Goal: Task Accomplishment & Management: Manage account settings

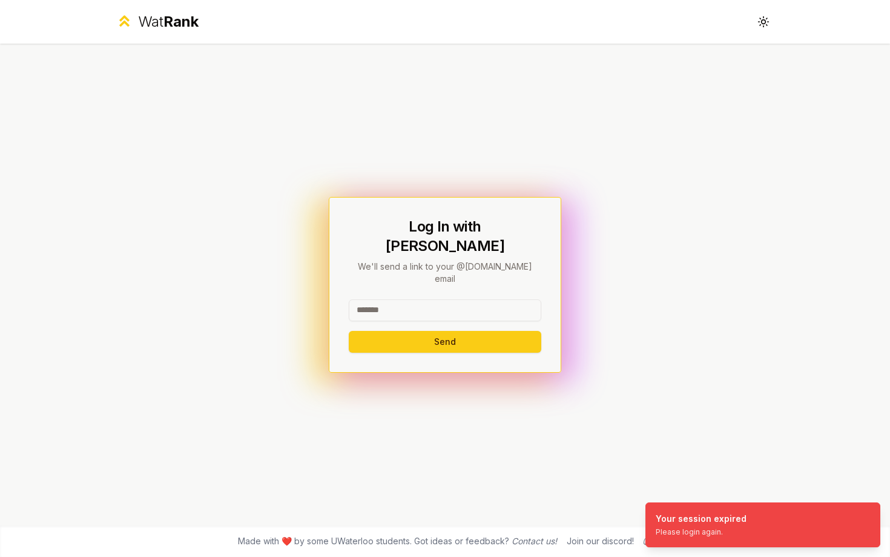
click at [472, 299] on input at bounding box center [445, 310] width 193 height 22
type input "******"
click at [349, 331] on button "Send" at bounding box center [445, 342] width 193 height 22
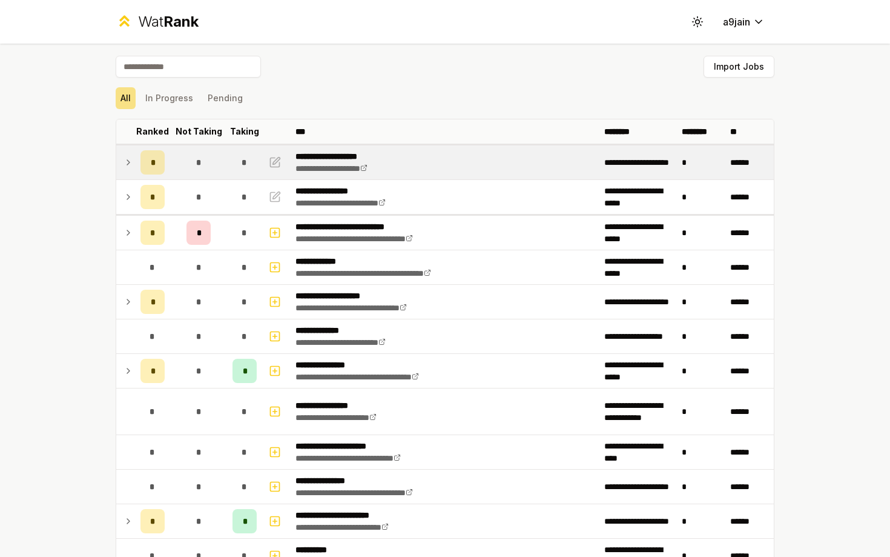
click at [126, 161] on icon at bounding box center [129, 162] width 10 height 15
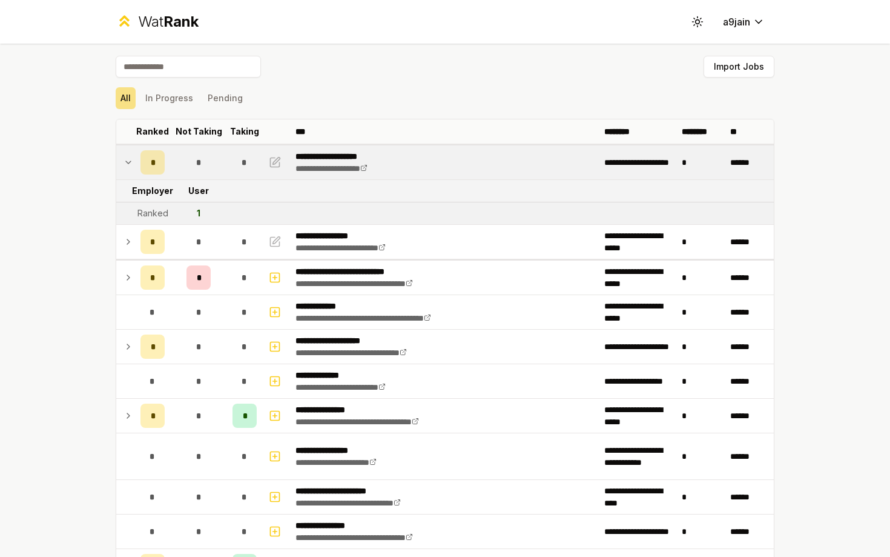
click at [126, 161] on icon at bounding box center [128, 162] width 5 height 2
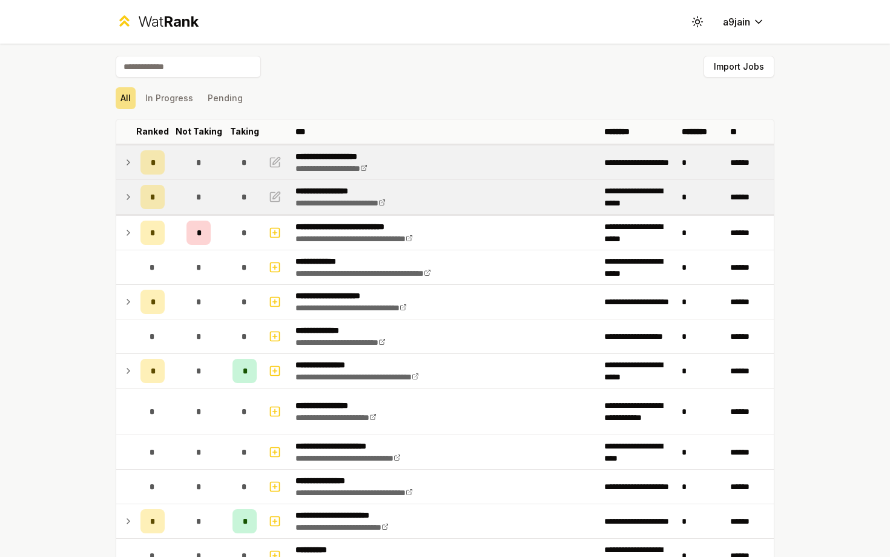
click at [128, 200] on icon at bounding box center [129, 197] width 10 height 15
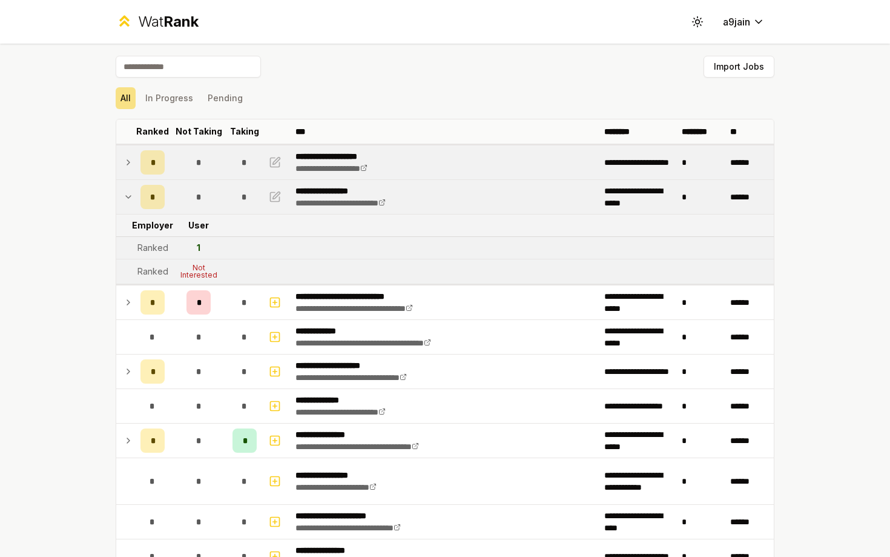
click at [128, 199] on icon at bounding box center [129, 197] width 10 height 15
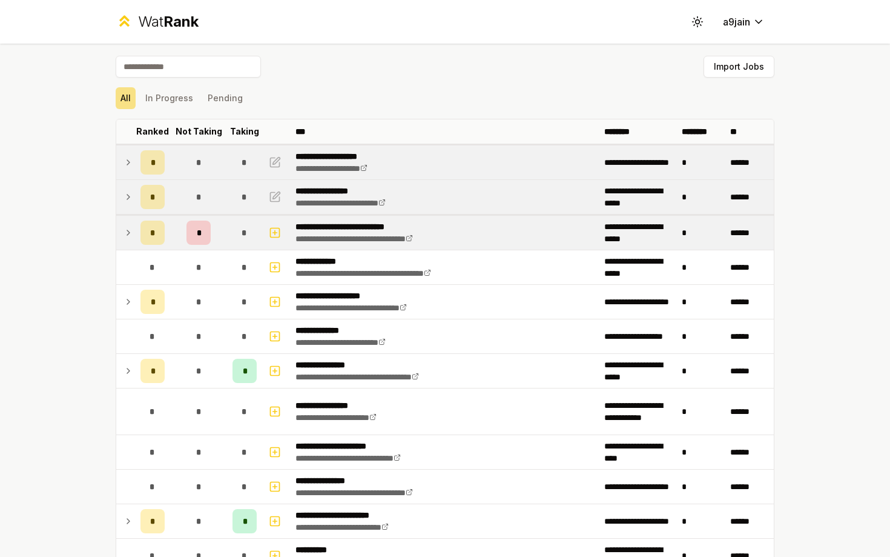
click at [128, 231] on icon at bounding box center [129, 232] width 10 height 15
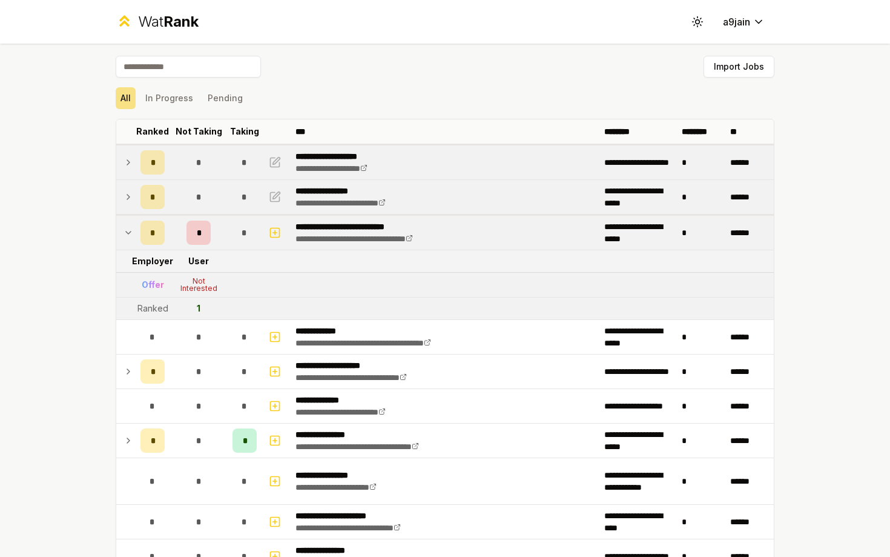
click at [128, 228] on icon at bounding box center [129, 232] width 10 height 15
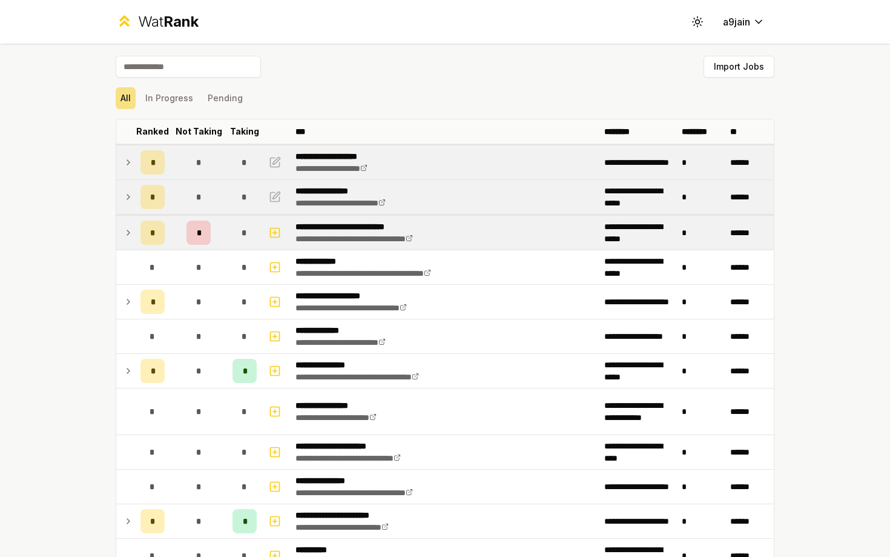
click at [124, 228] on icon at bounding box center [129, 232] width 10 height 15
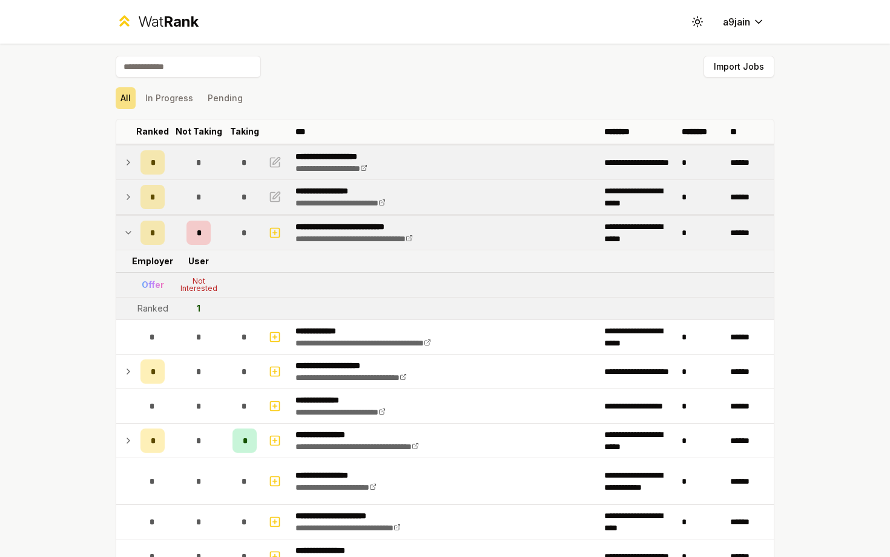
click at [124, 228] on icon at bounding box center [129, 232] width 10 height 15
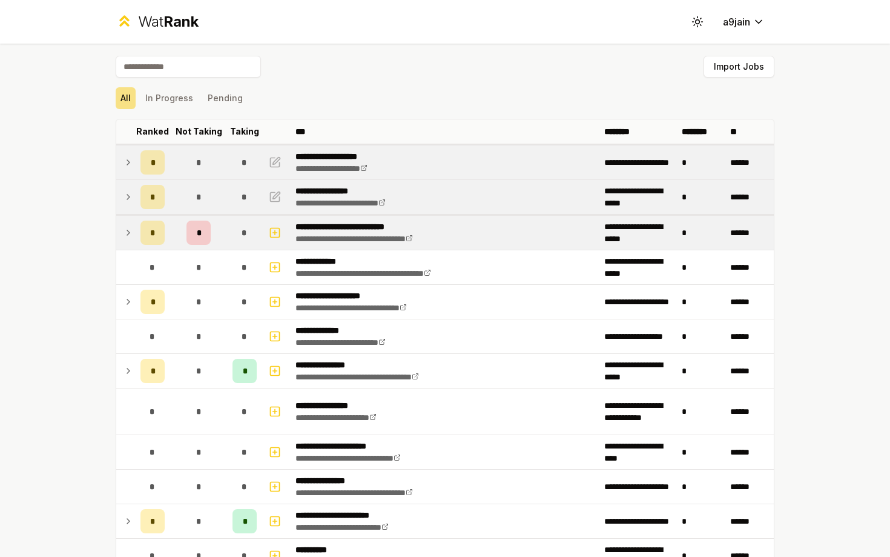
click at [124, 228] on icon at bounding box center [129, 232] width 10 height 15
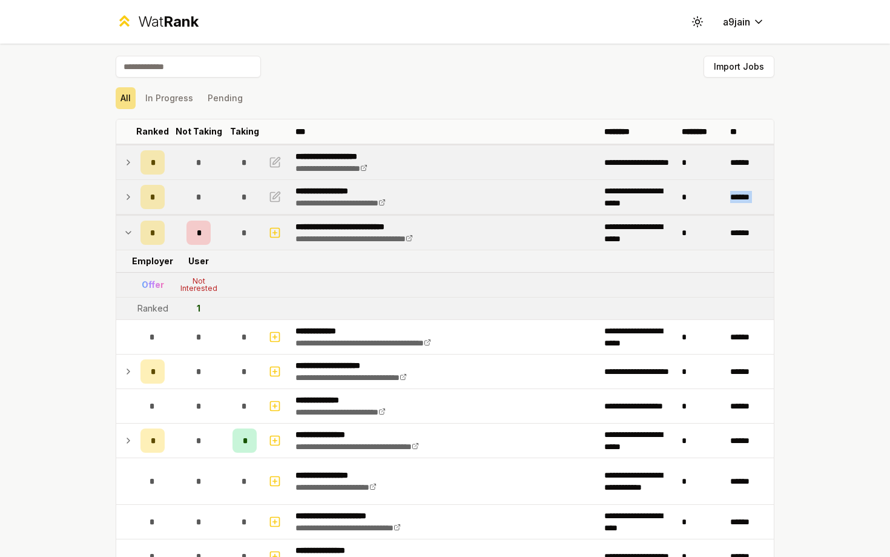
click at [124, 228] on icon at bounding box center [129, 232] width 10 height 15
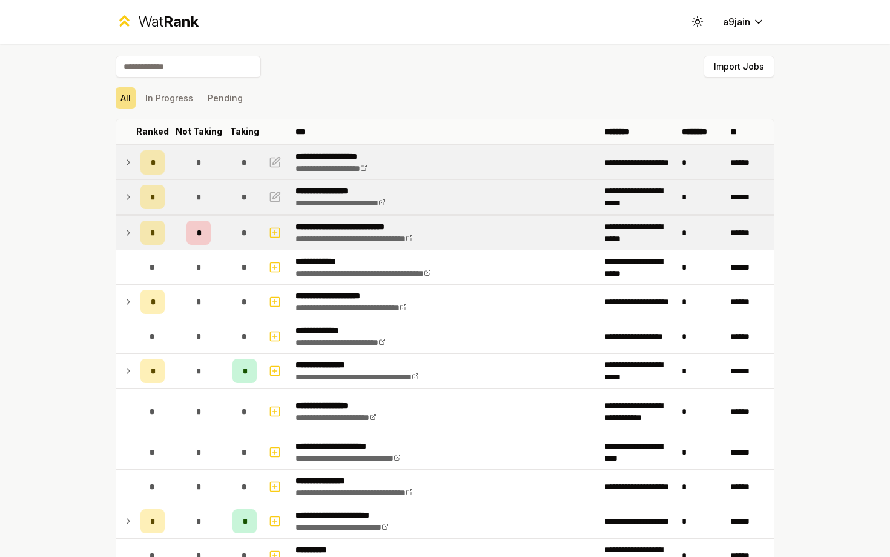
click at [124, 193] on icon at bounding box center [129, 197] width 10 height 15
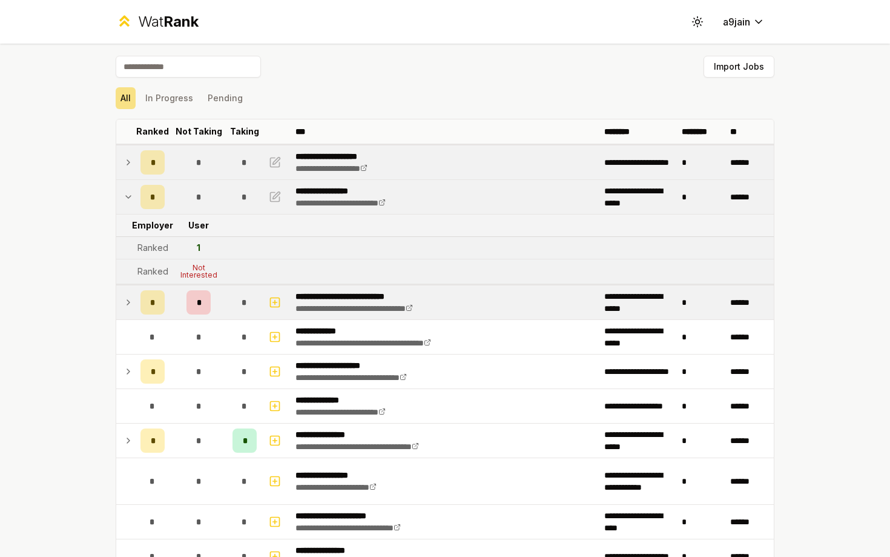
click at [124, 193] on icon at bounding box center [129, 197] width 10 height 15
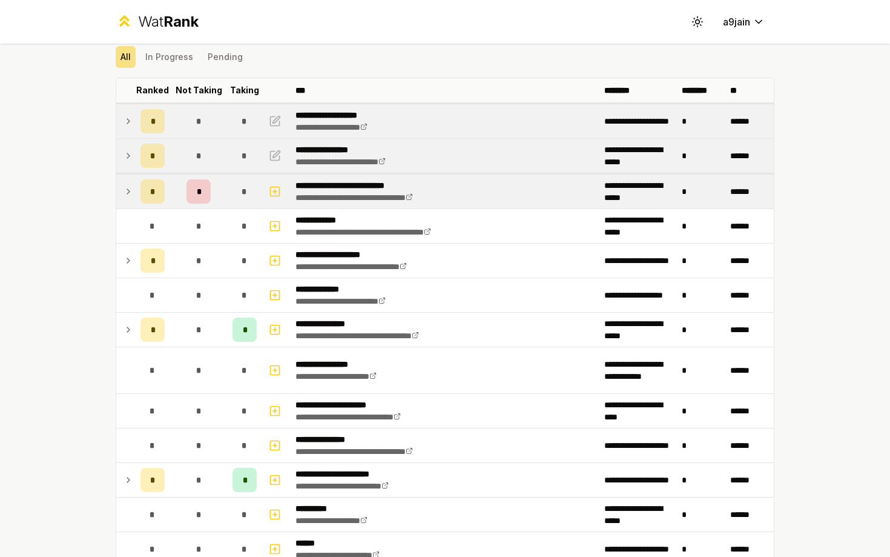
scroll to position [295, 0]
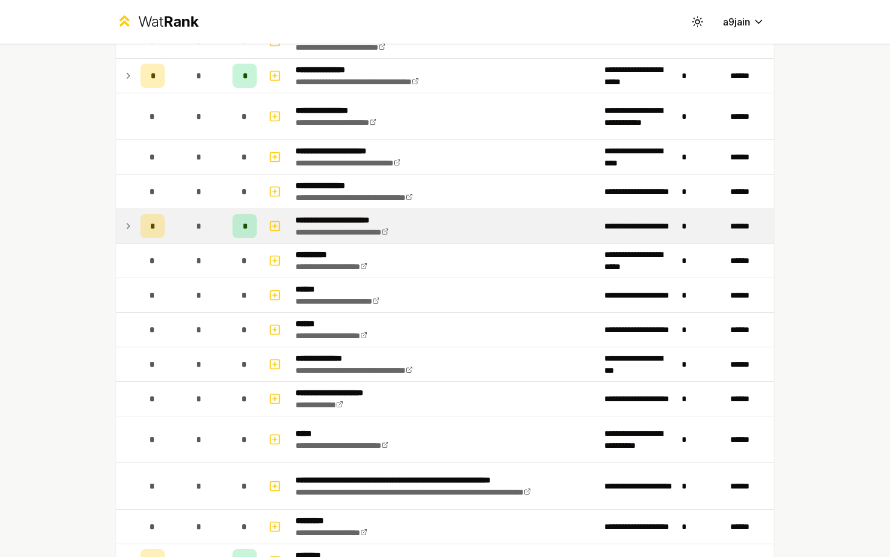
click at [128, 222] on icon at bounding box center [129, 226] width 10 height 15
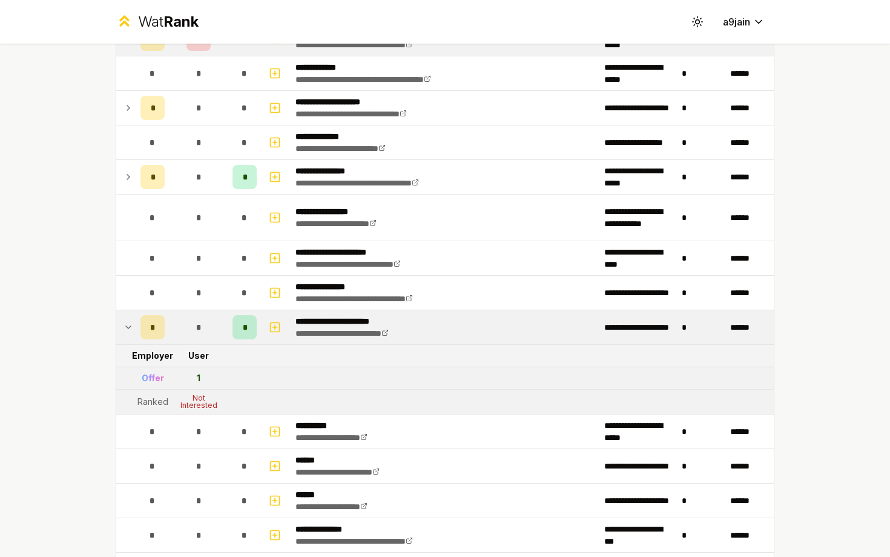
scroll to position [196, 0]
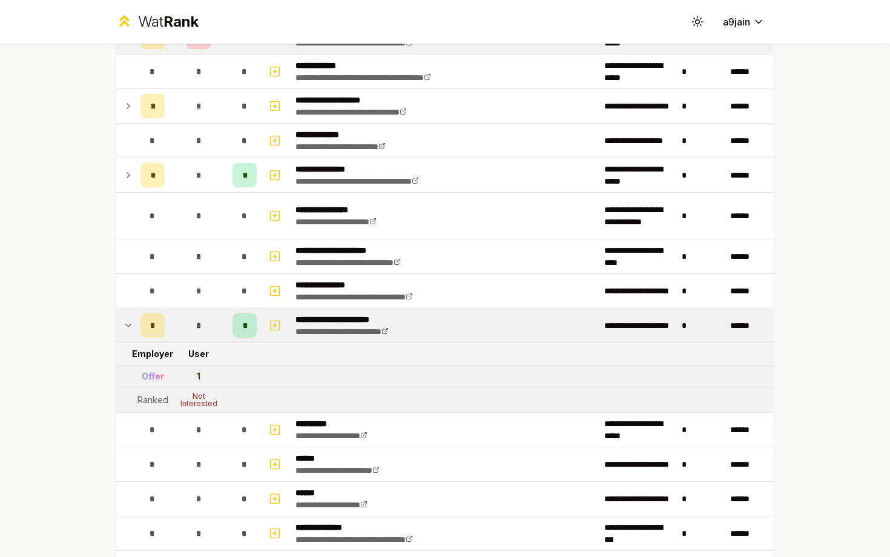
click at [130, 323] on icon at bounding box center [129, 325] width 10 height 15
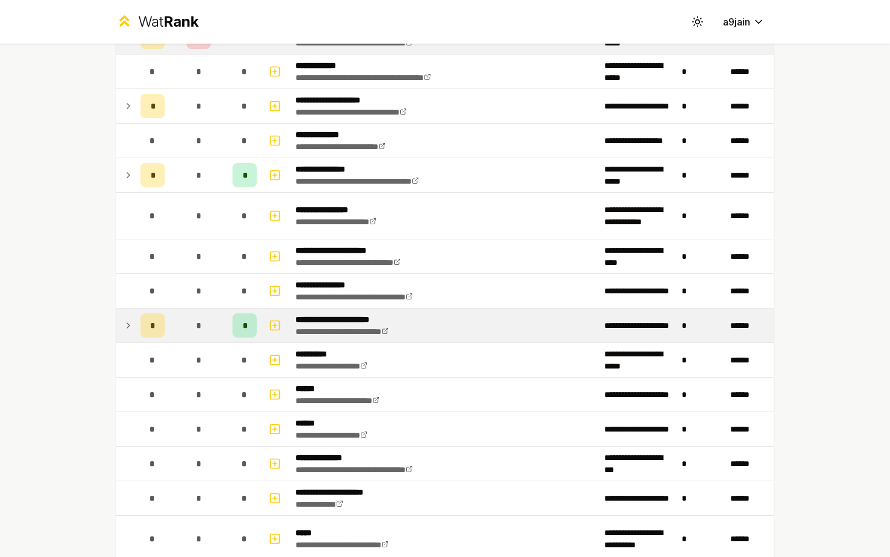
click at [130, 323] on icon at bounding box center [129, 325] width 10 height 15
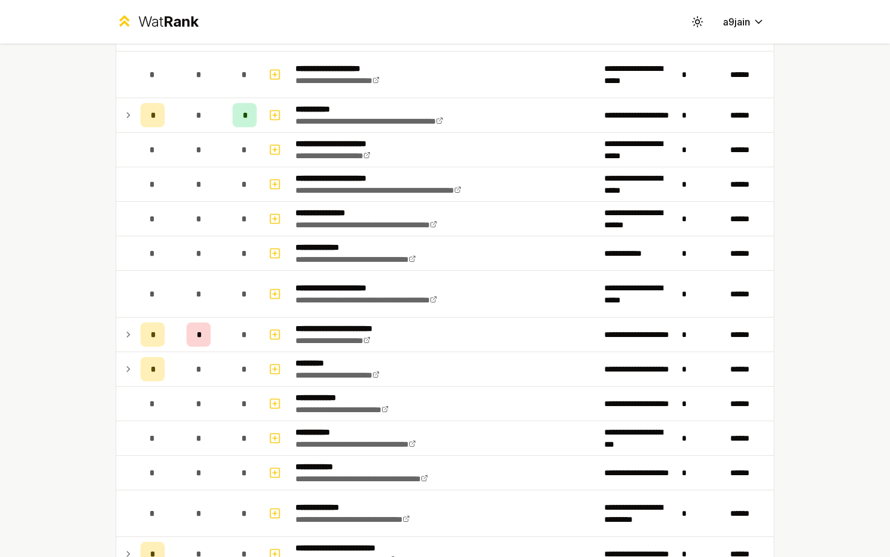
scroll to position [1366, 0]
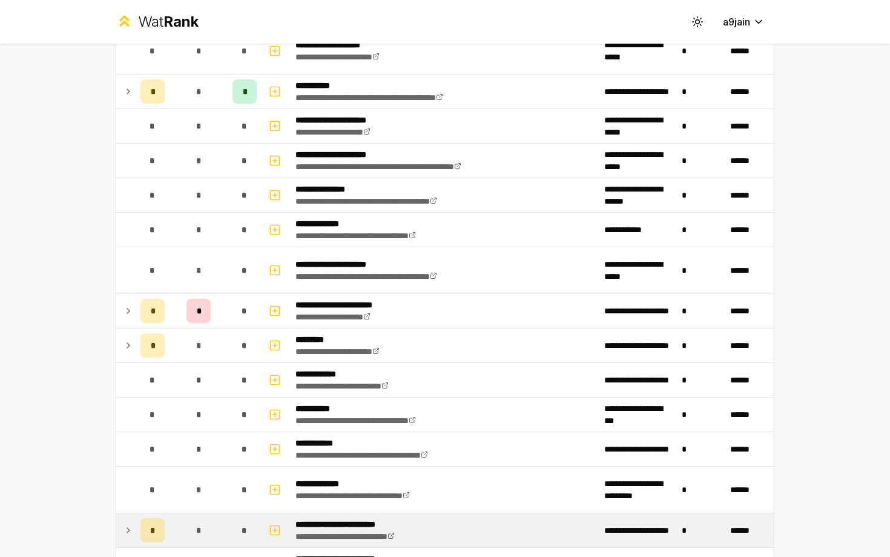
click at [131, 528] on icon at bounding box center [129, 530] width 10 height 15
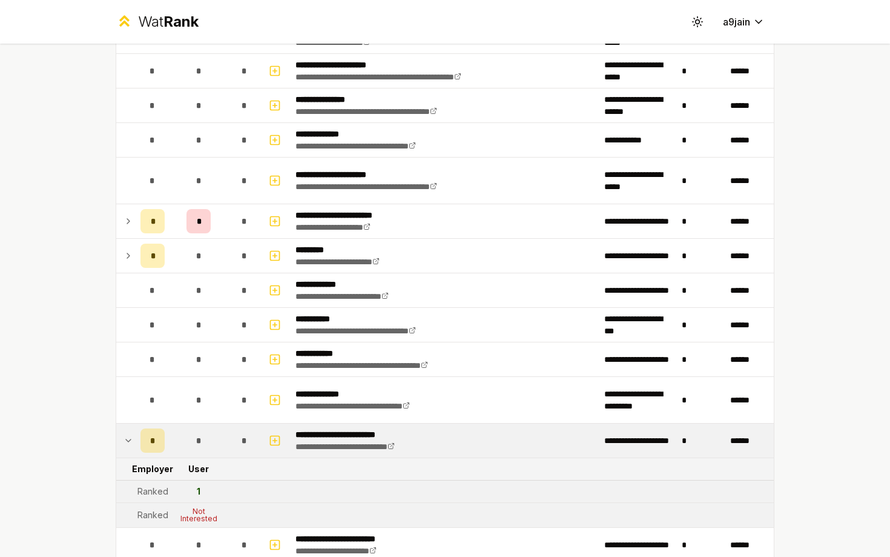
click at [130, 442] on icon at bounding box center [129, 440] width 10 height 15
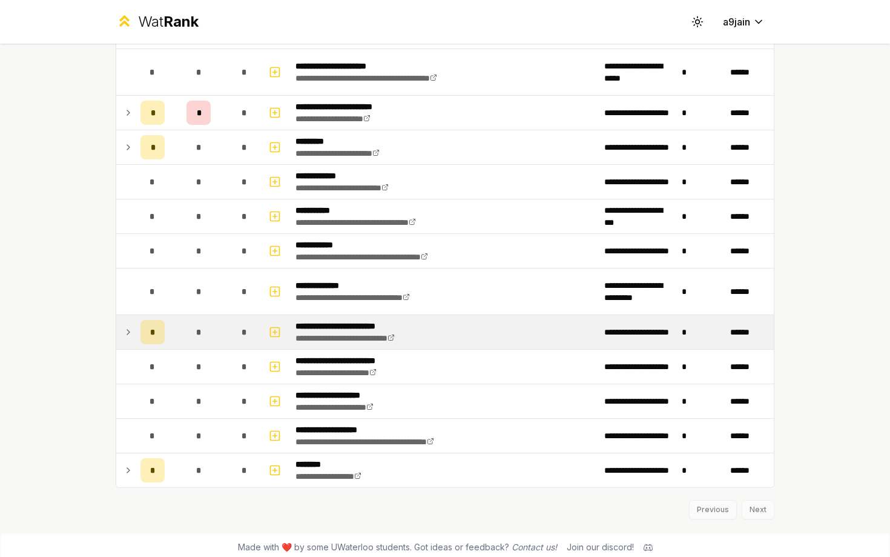
scroll to position [1570, 0]
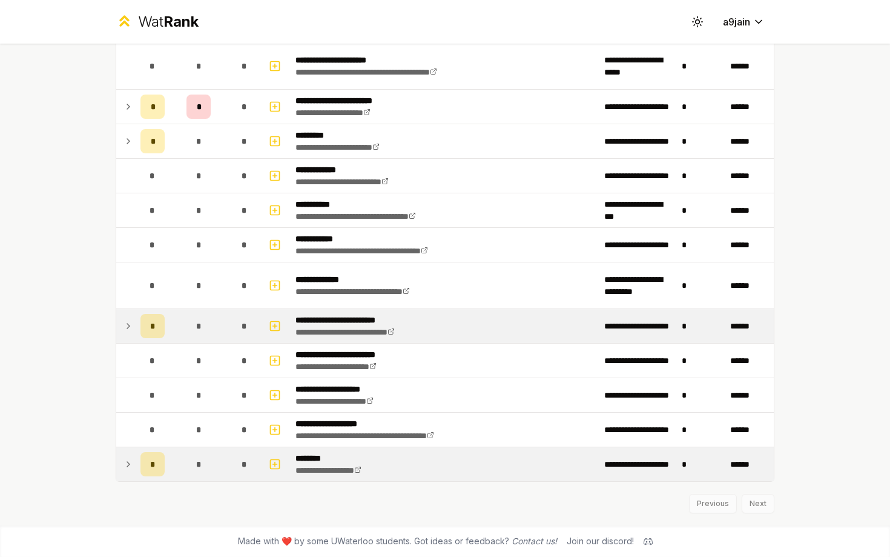
click at [126, 463] on icon at bounding box center [129, 464] width 10 height 15
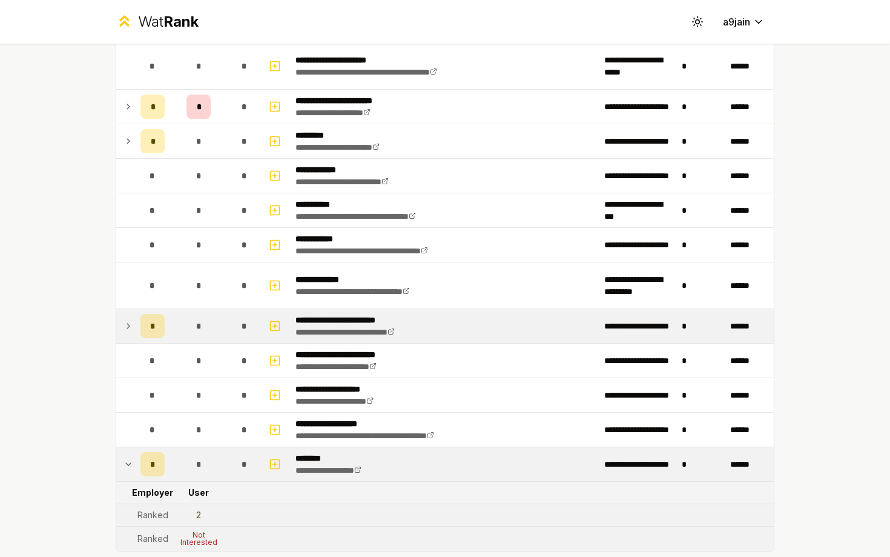
click at [126, 463] on icon at bounding box center [128, 464] width 5 height 2
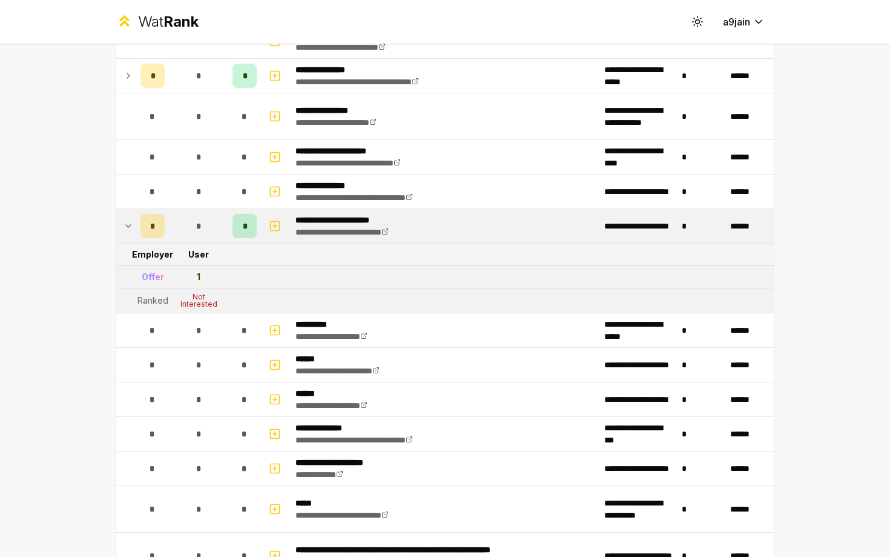
scroll to position [0, 0]
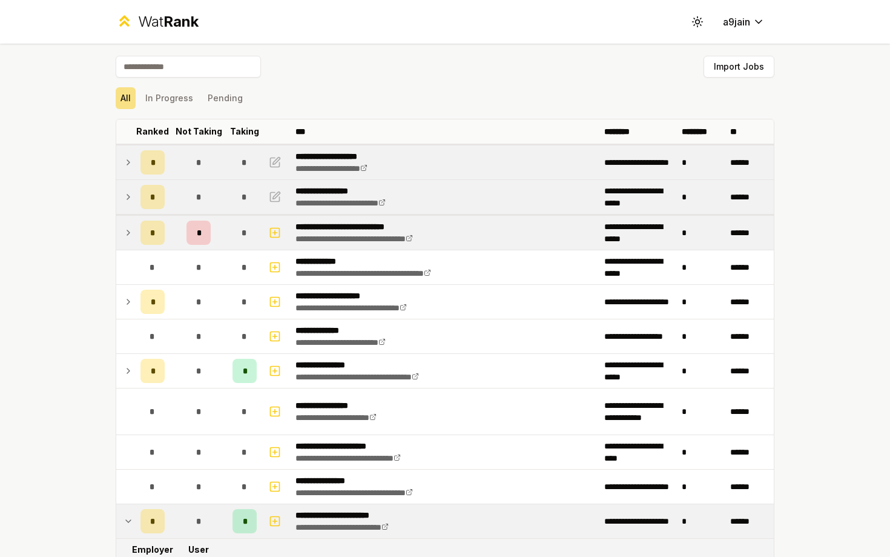
click at [127, 153] on td at bounding box center [125, 162] width 19 height 34
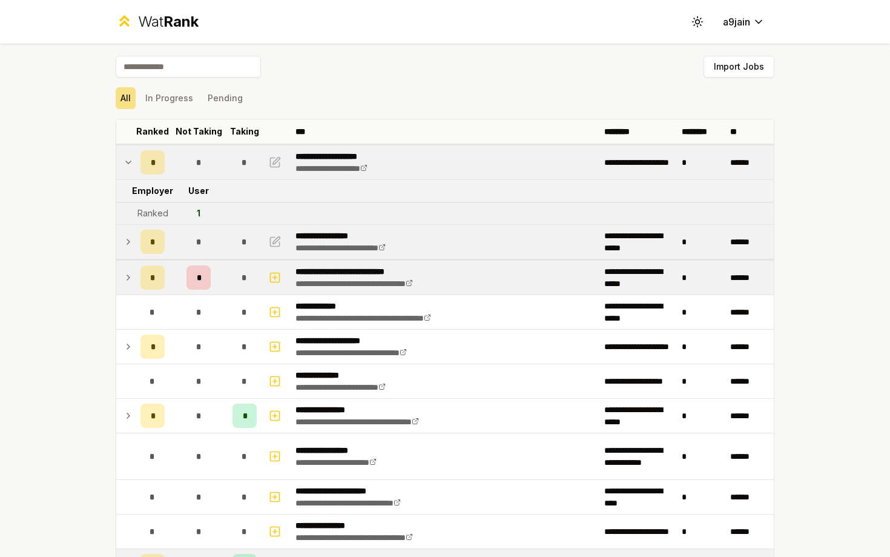
click at [127, 153] on td at bounding box center [125, 162] width 19 height 34
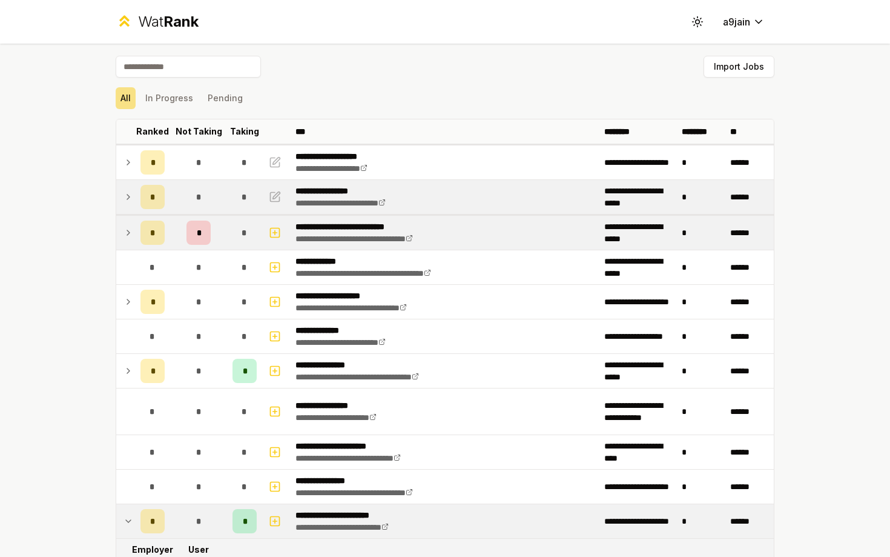
click at [127, 197] on icon at bounding box center [129, 197] width 10 height 15
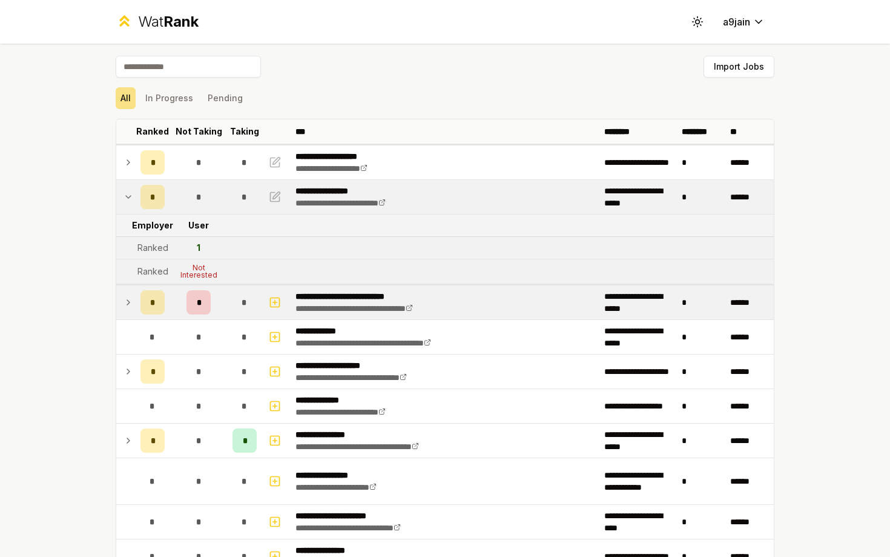
click at [127, 197] on icon at bounding box center [129, 197] width 10 height 15
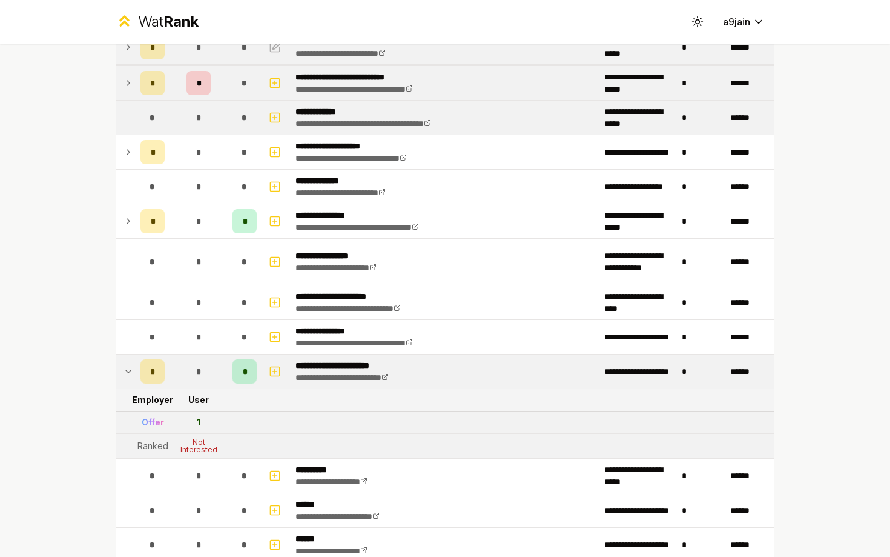
scroll to position [235, 0]
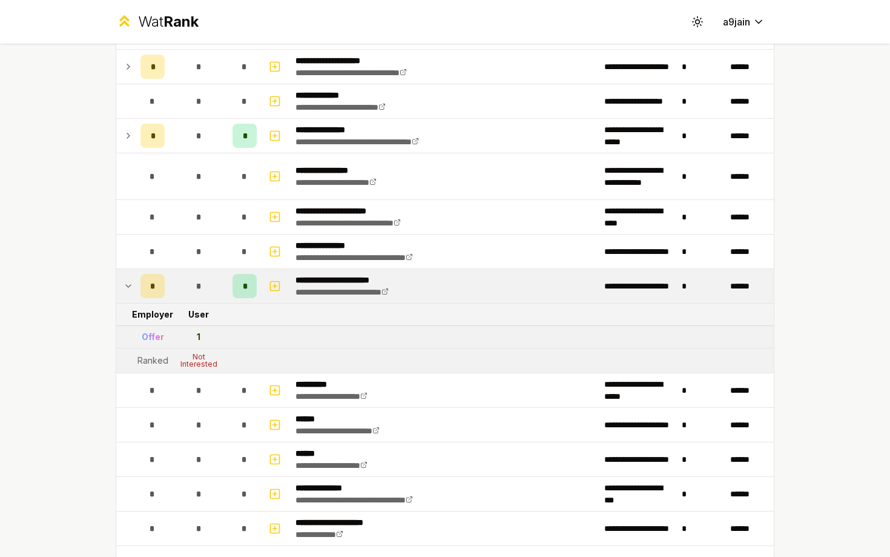
click at [130, 284] on icon at bounding box center [129, 286] width 10 height 15
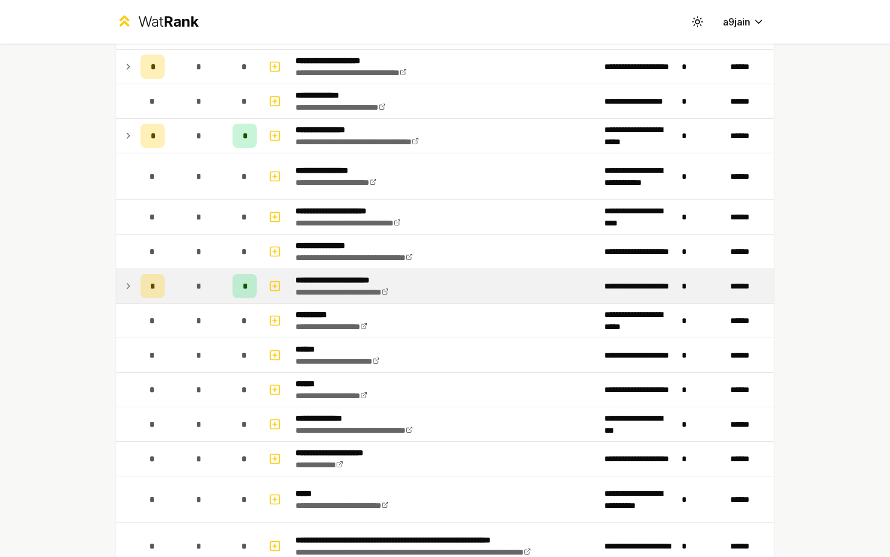
click at [130, 284] on icon at bounding box center [129, 286] width 10 height 15
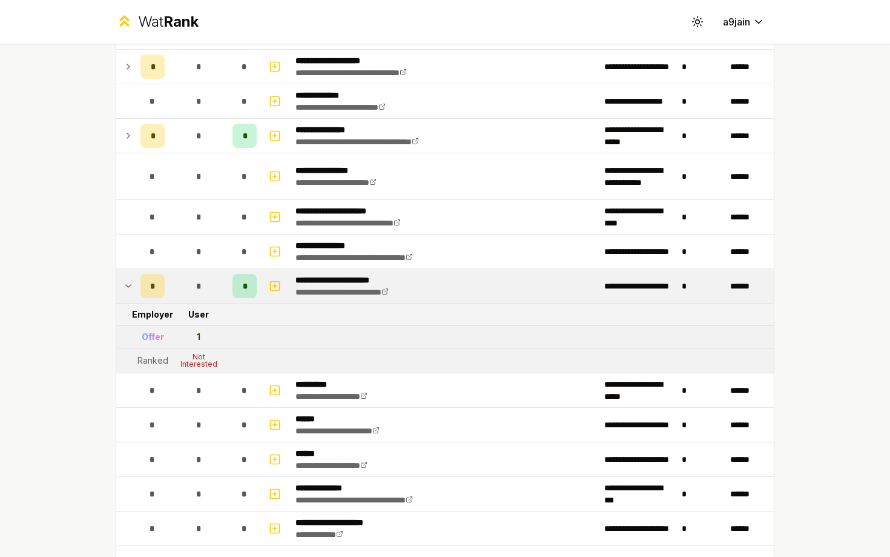
click at [382, 279] on p "**********" at bounding box center [355, 280] width 118 height 12
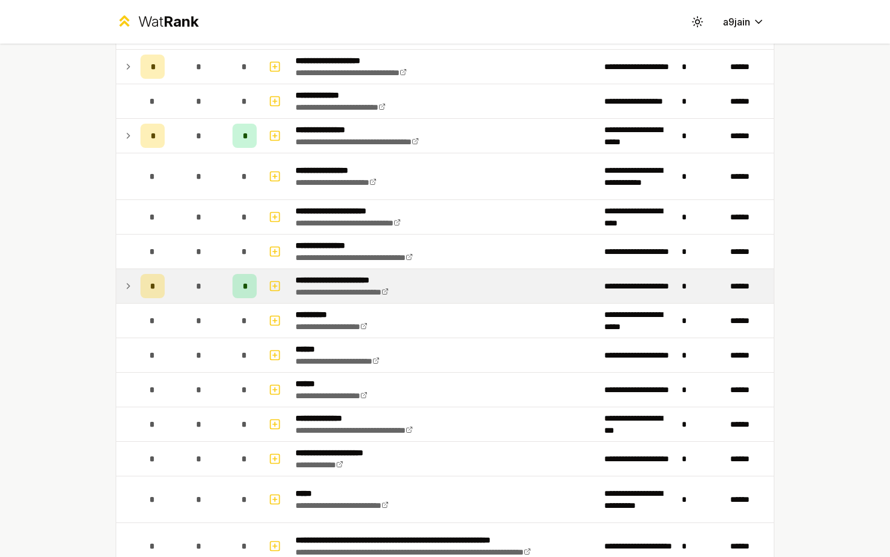
click at [383, 279] on p "**********" at bounding box center [355, 280] width 118 height 12
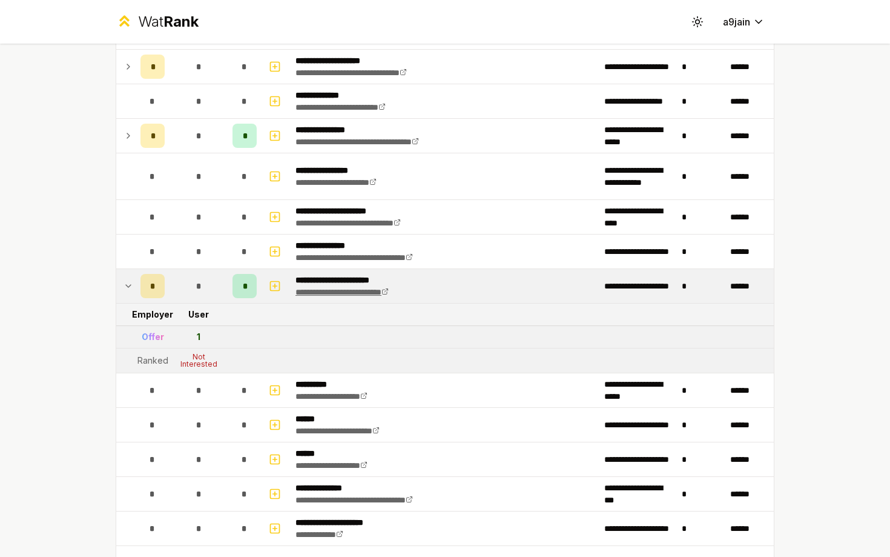
click at [385, 291] on link "**********" at bounding box center [342, 292] width 93 height 8
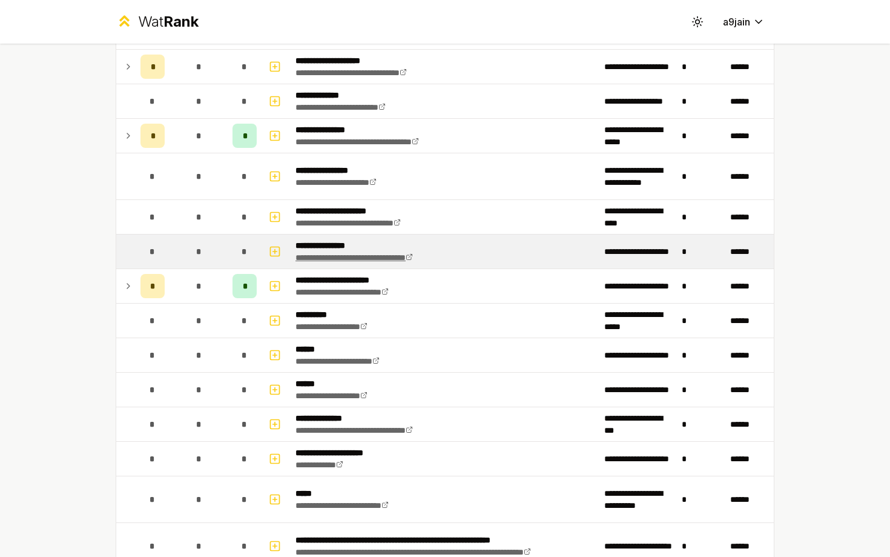
scroll to position [0, 0]
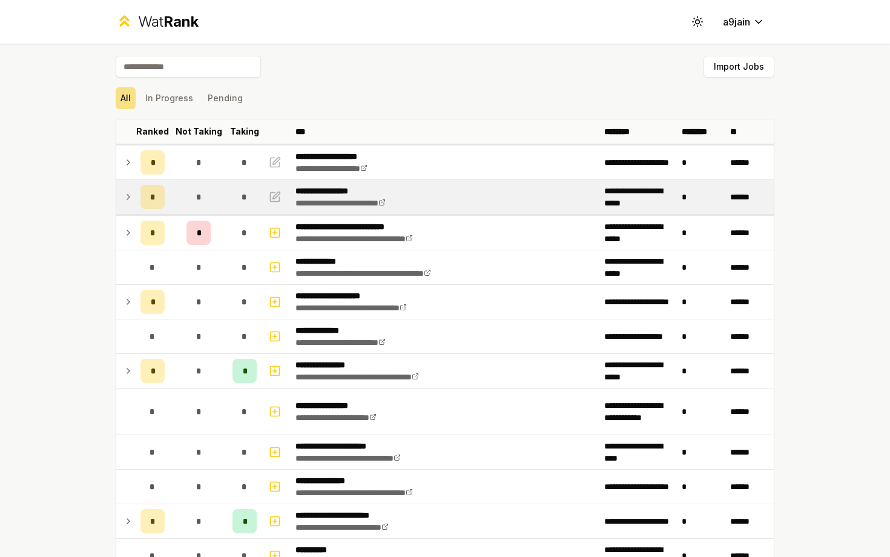
click at [132, 191] on icon at bounding box center [129, 197] width 10 height 15
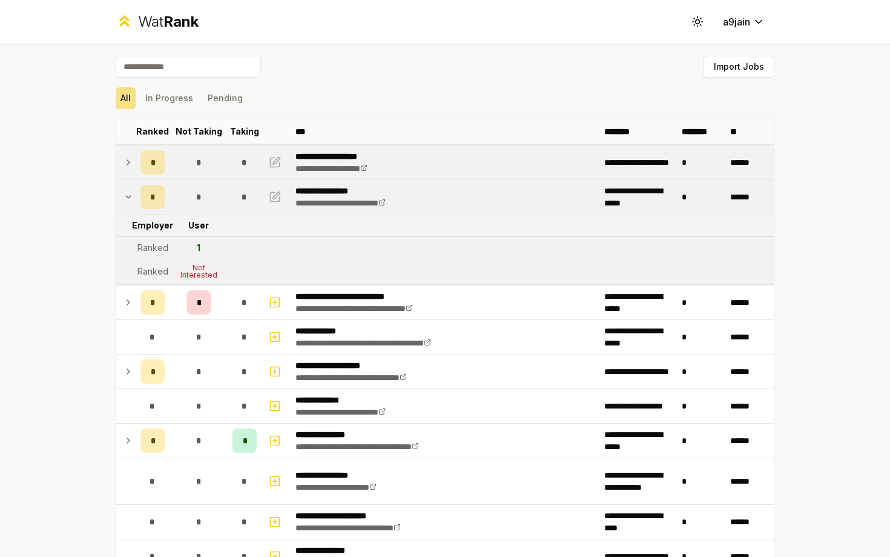
click at [129, 170] on td at bounding box center [125, 162] width 19 height 34
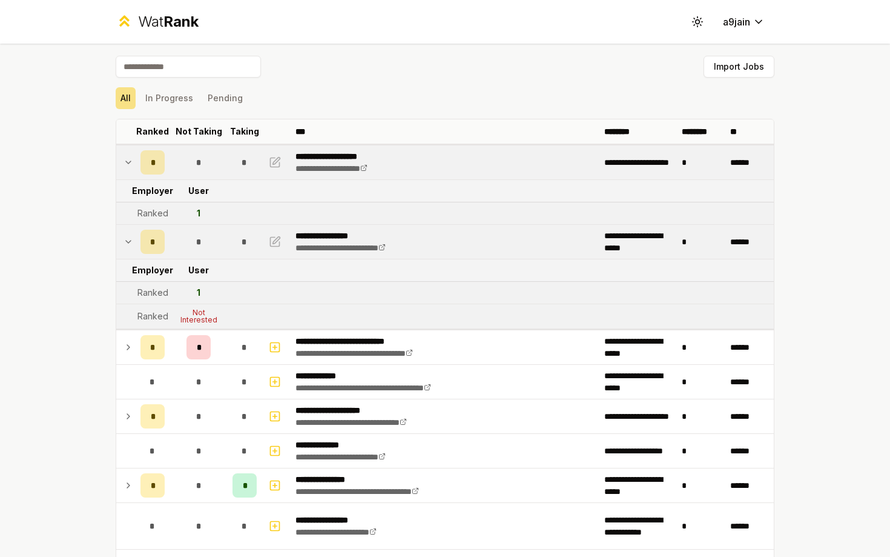
click at [129, 164] on icon at bounding box center [129, 162] width 10 height 15
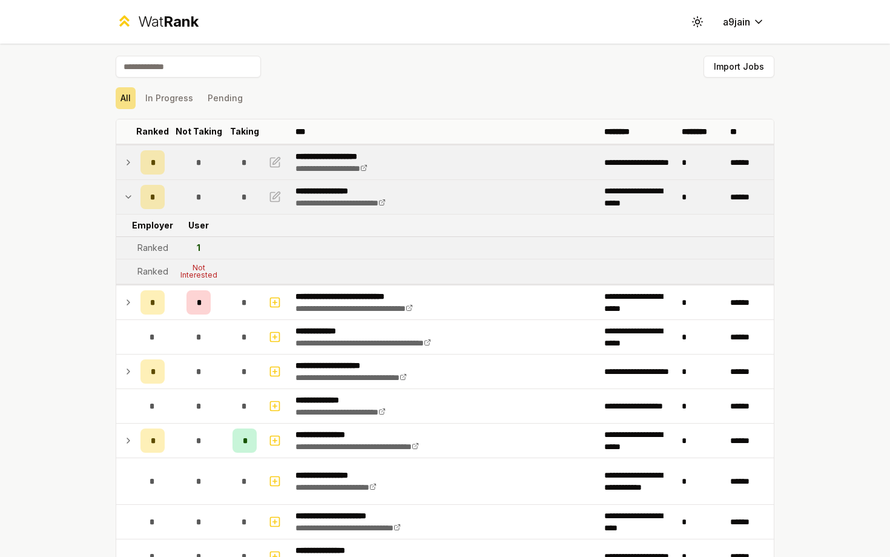
click at [130, 164] on icon at bounding box center [129, 162] width 10 height 15
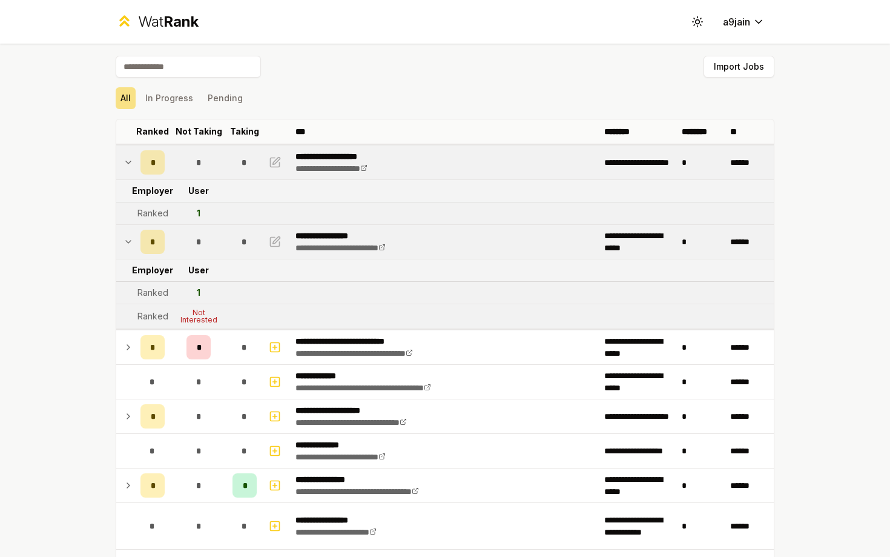
click at [65, 216] on div "**********" at bounding box center [445, 278] width 890 height 557
click at [124, 236] on icon at bounding box center [129, 241] width 10 height 15
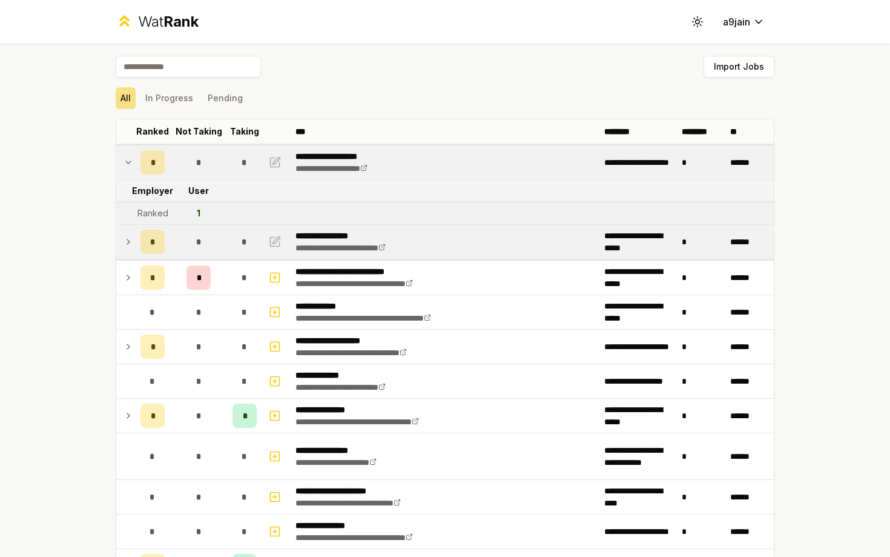
click at [128, 162] on icon at bounding box center [128, 162] width 5 height 2
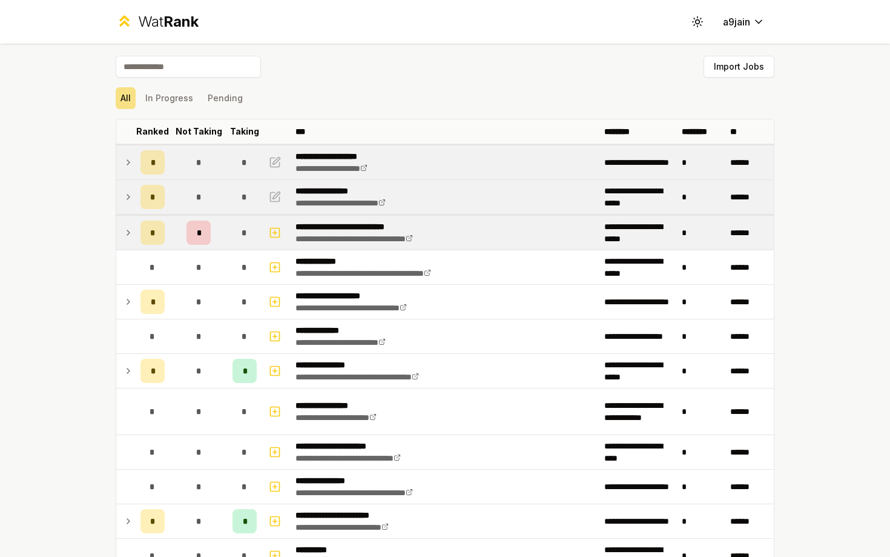
click at [124, 230] on icon at bounding box center [129, 232] width 10 height 15
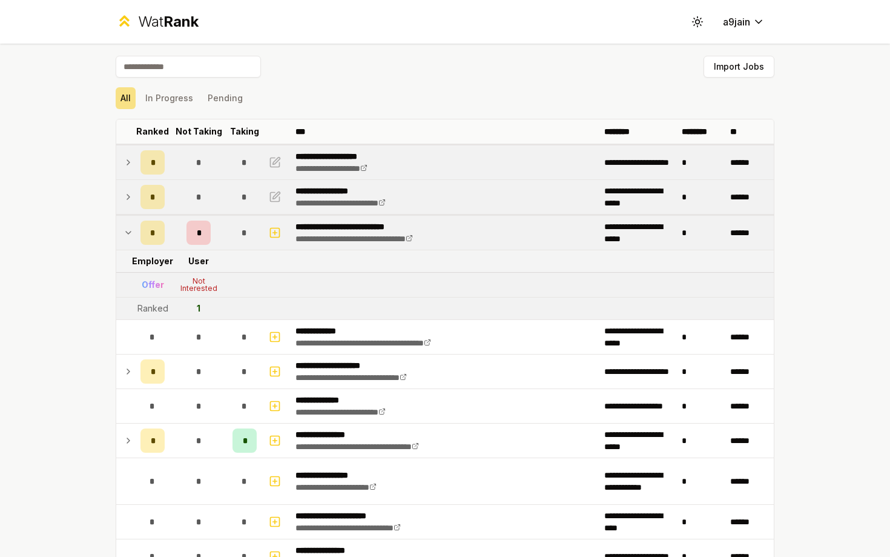
click at [124, 230] on icon at bounding box center [129, 232] width 10 height 15
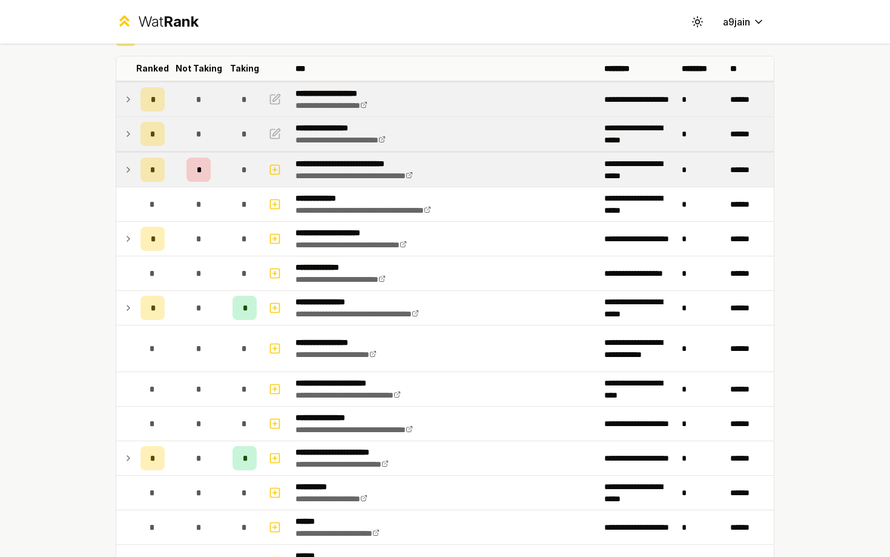
scroll to position [78, 0]
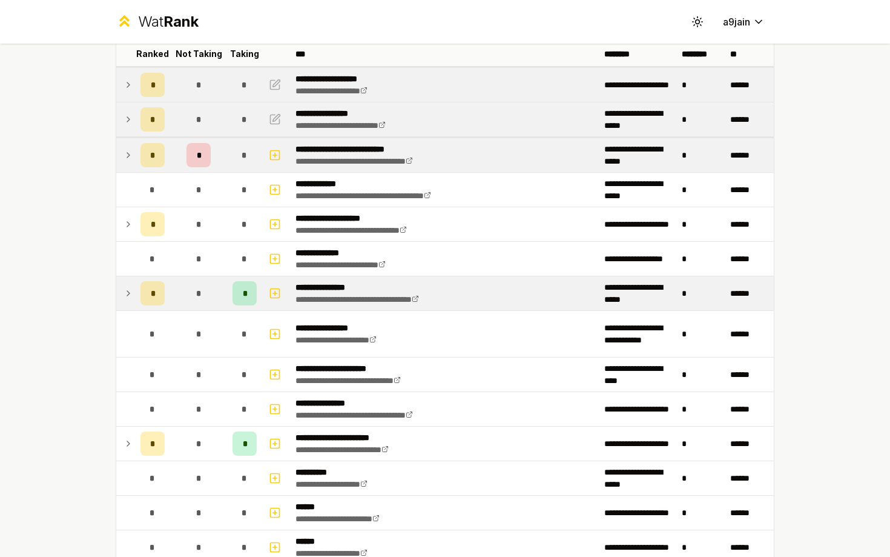
click at [128, 296] on icon at bounding box center [129, 293] width 10 height 15
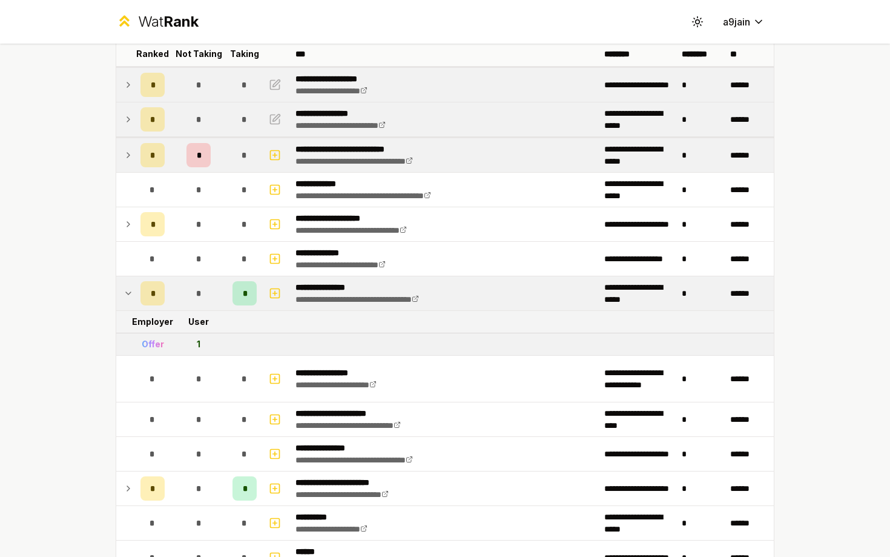
click at [128, 296] on icon at bounding box center [129, 293] width 10 height 15
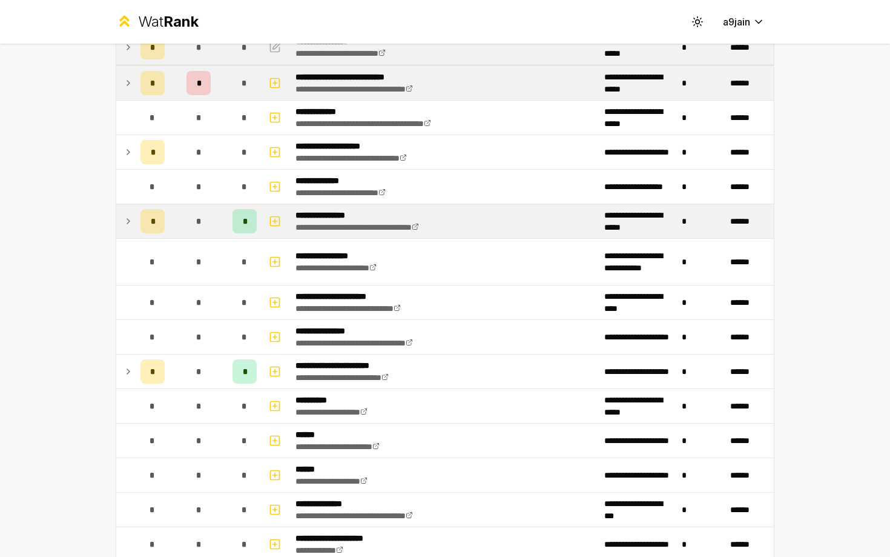
scroll to position [207, 0]
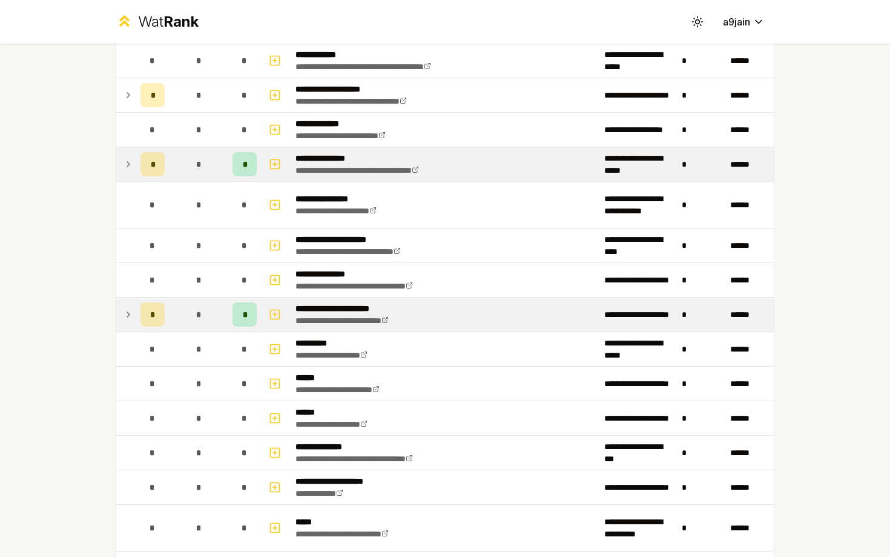
click at [128, 308] on icon at bounding box center [129, 314] width 10 height 15
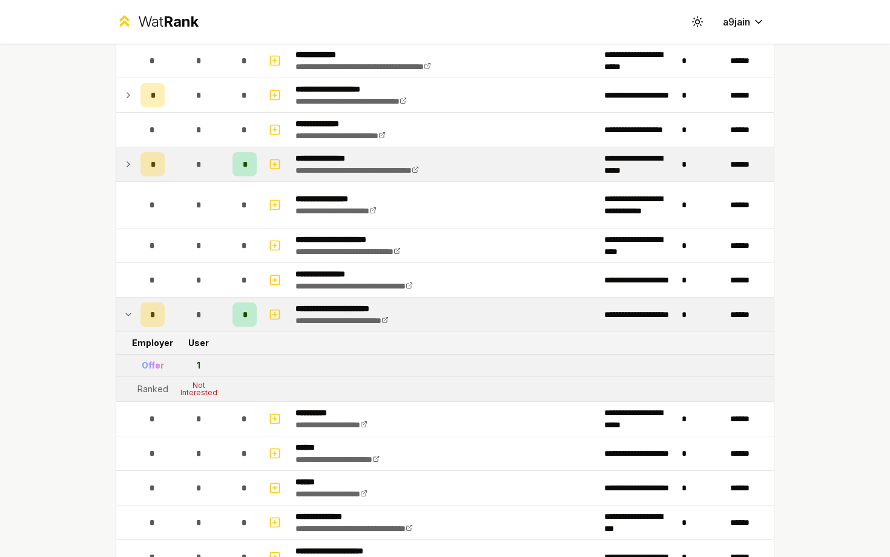
click at [159, 370] on div "Offer" at bounding box center [153, 365] width 22 height 12
click at [126, 316] on icon at bounding box center [129, 314] width 10 height 15
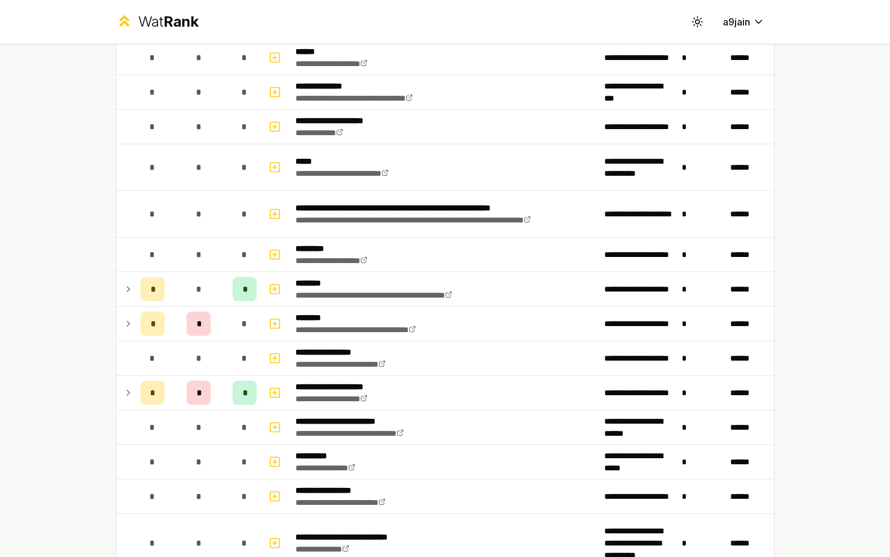
scroll to position [568, 0]
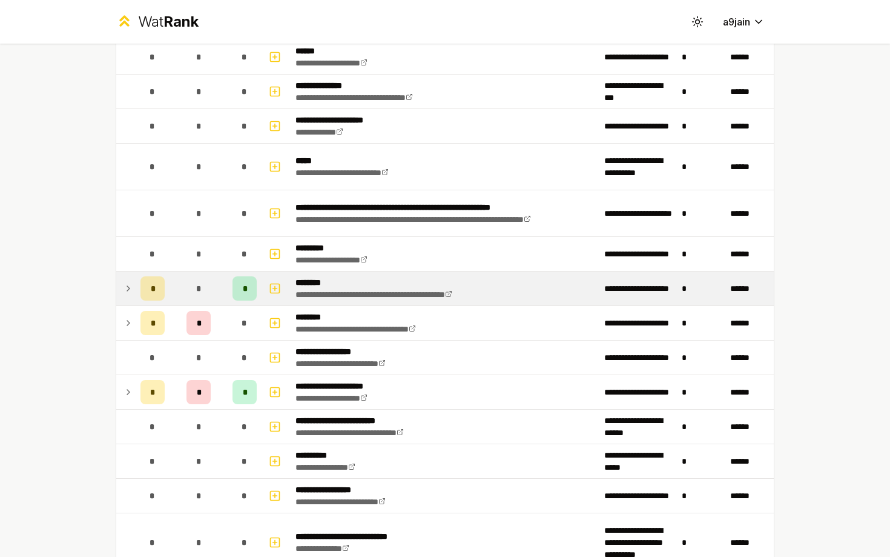
click at [127, 278] on td at bounding box center [125, 288] width 19 height 34
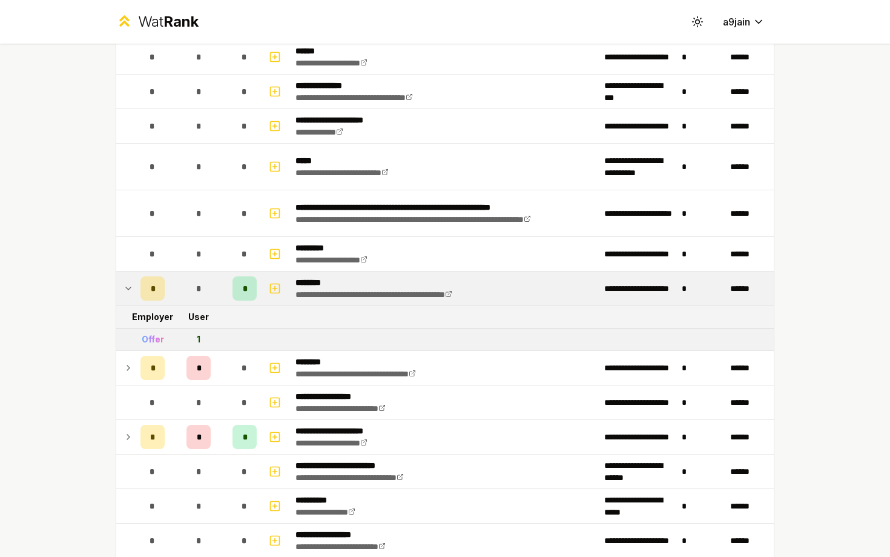
click at [127, 277] on td at bounding box center [125, 288] width 19 height 34
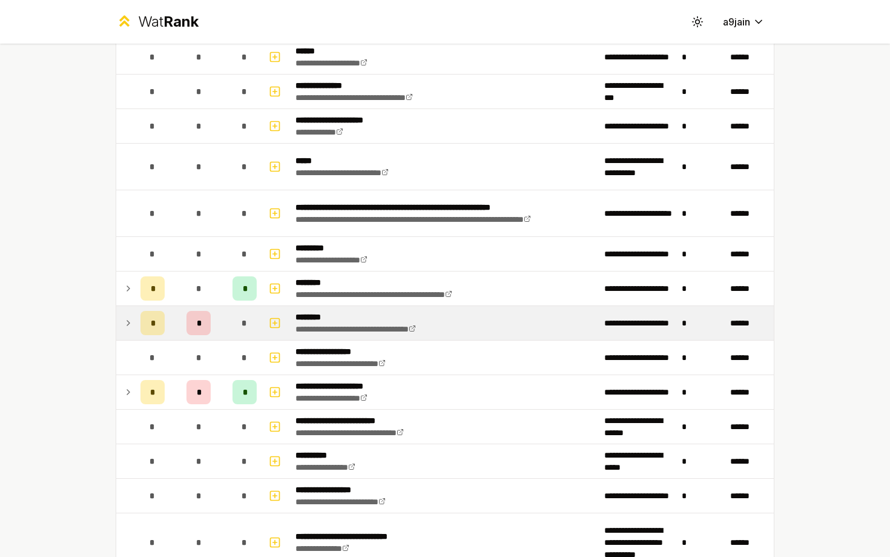
click at [126, 327] on icon at bounding box center [129, 323] width 10 height 15
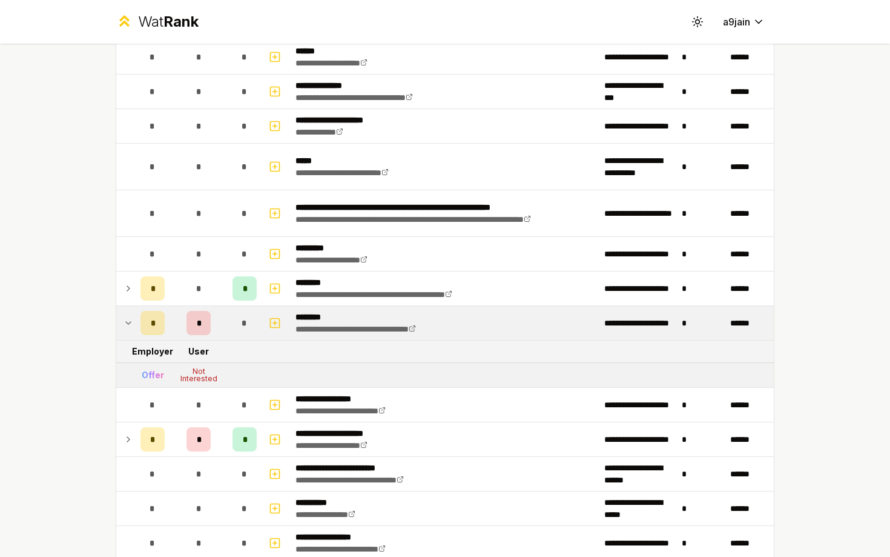
click at [126, 327] on icon at bounding box center [129, 323] width 10 height 15
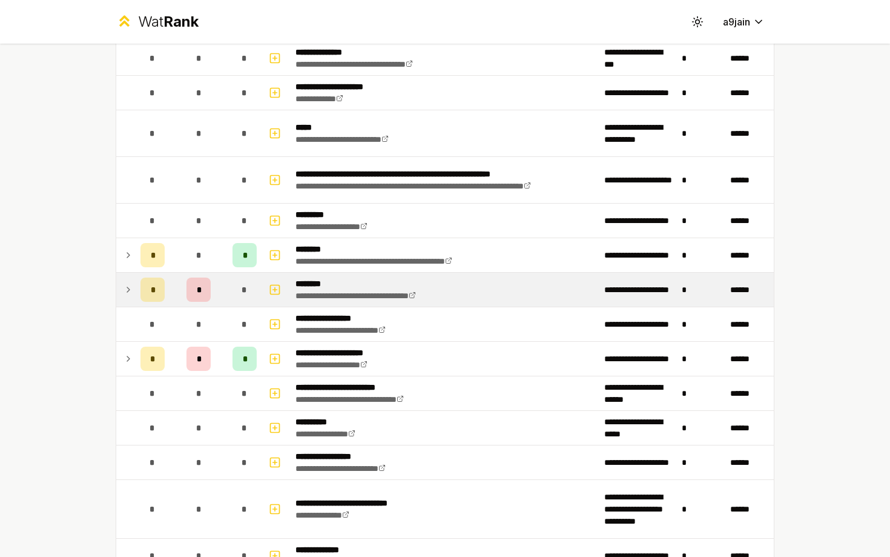
scroll to position [616, 0]
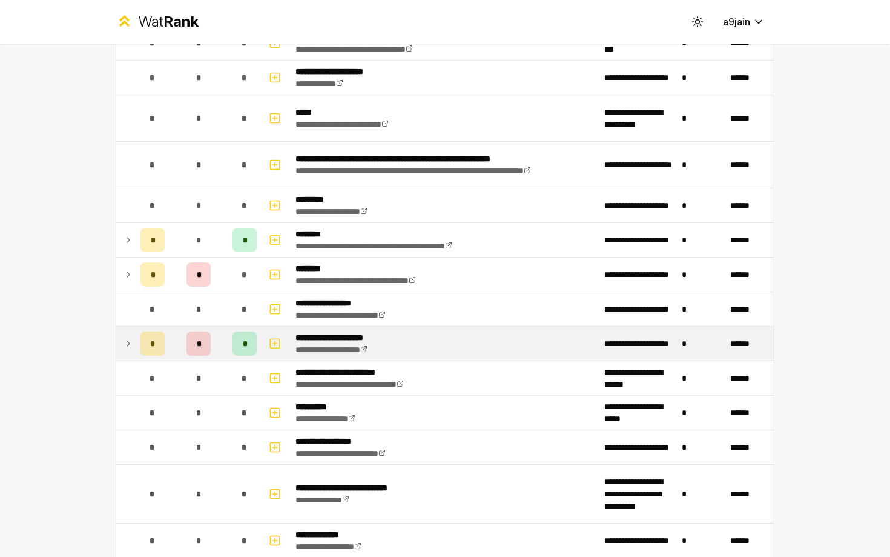
click at [127, 345] on icon at bounding box center [128, 343] width 2 height 5
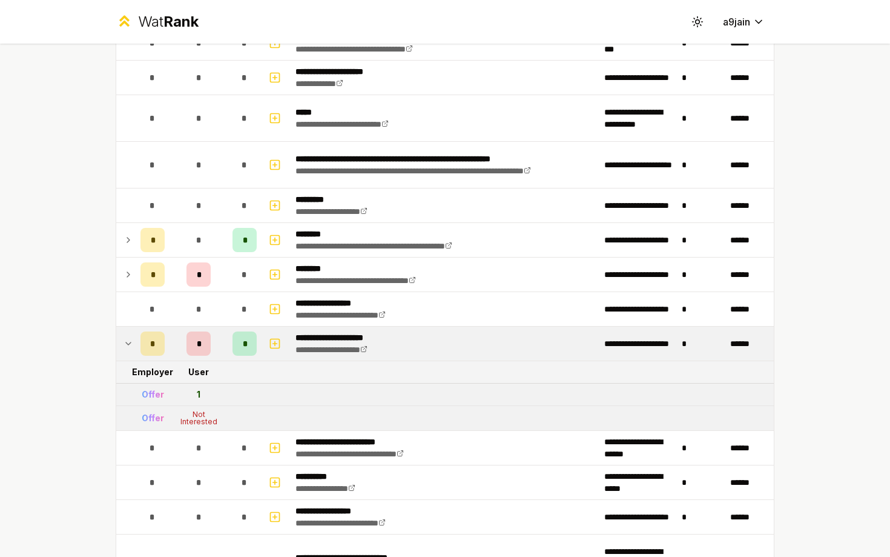
click at [127, 345] on icon at bounding box center [129, 343] width 10 height 15
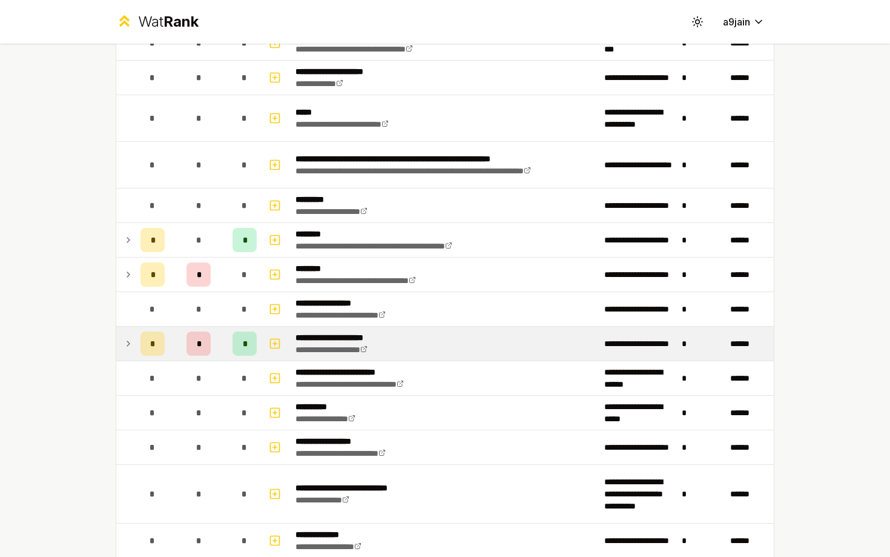
click at [127, 345] on icon at bounding box center [128, 343] width 2 height 5
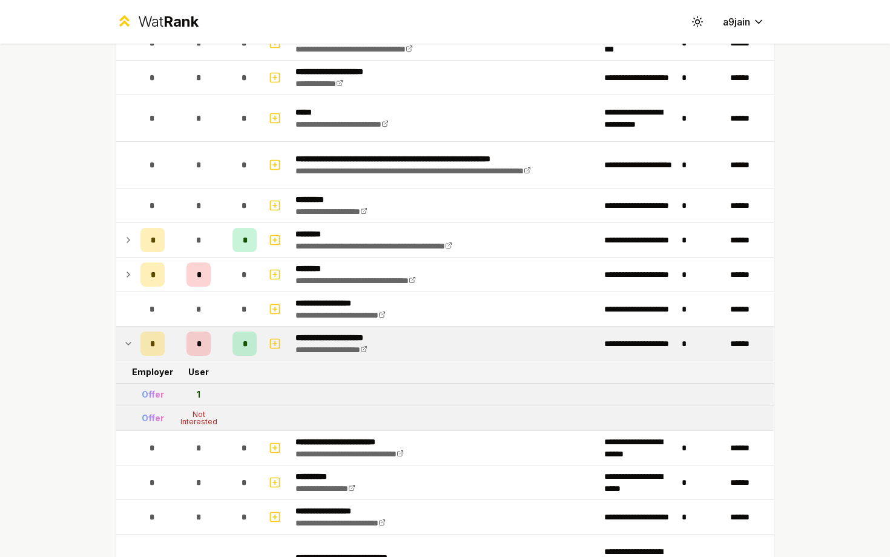
click at [127, 345] on icon at bounding box center [129, 343] width 10 height 15
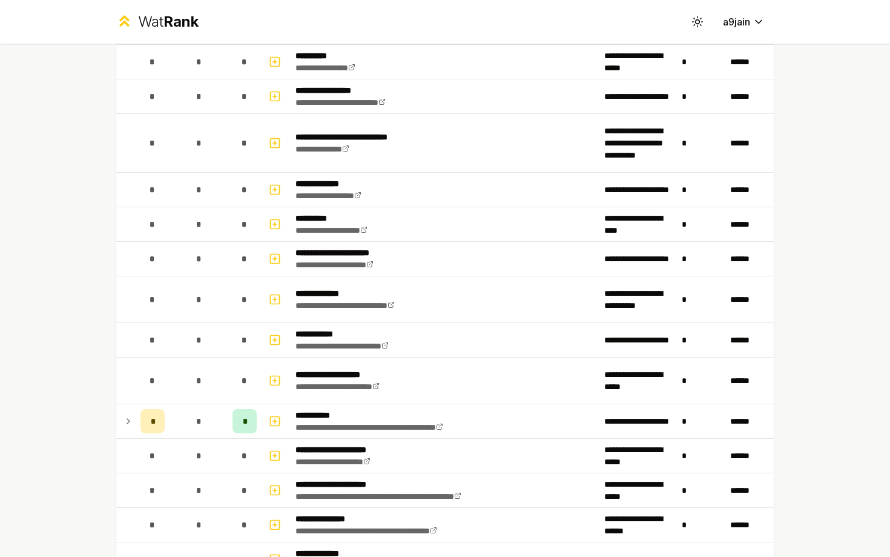
scroll to position [998, 0]
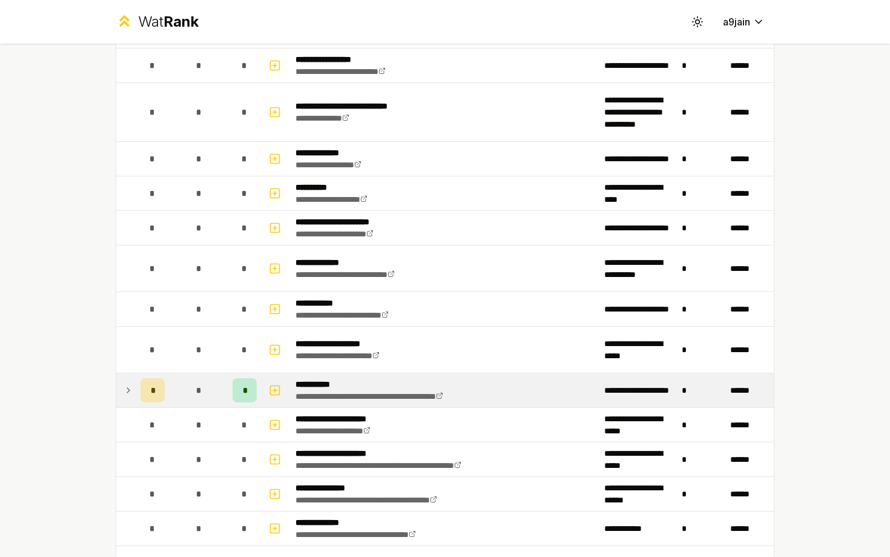
click at [125, 390] on icon at bounding box center [129, 390] width 10 height 15
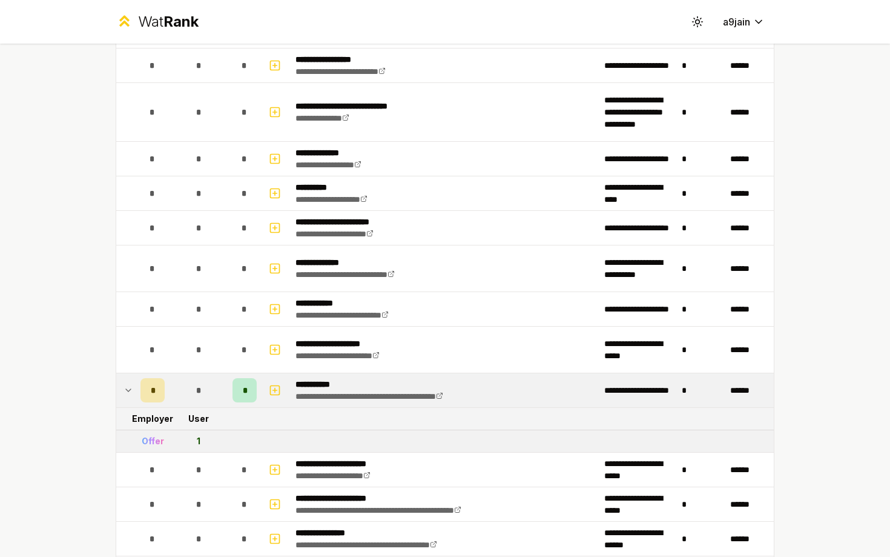
click at [125, 390] on icon at bounding box center [129, 390] width 10 height 15
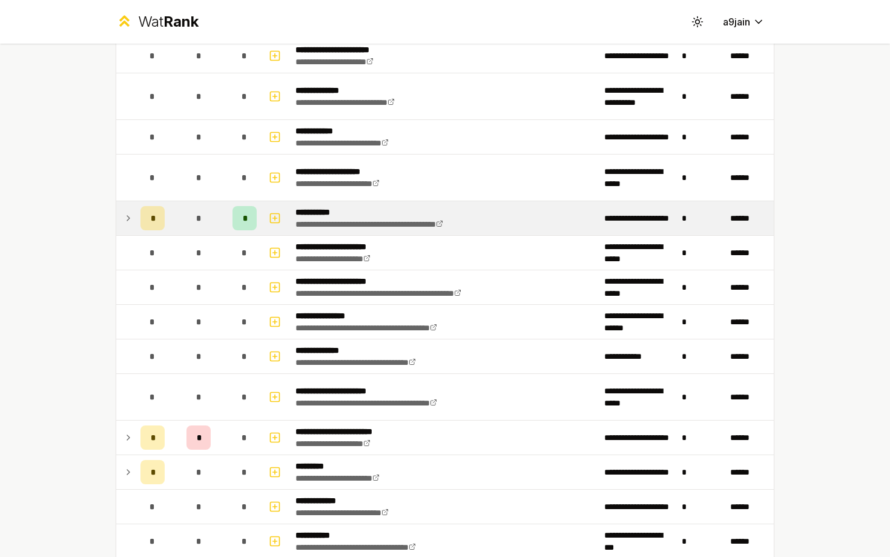
scroll to position [1244, 0]
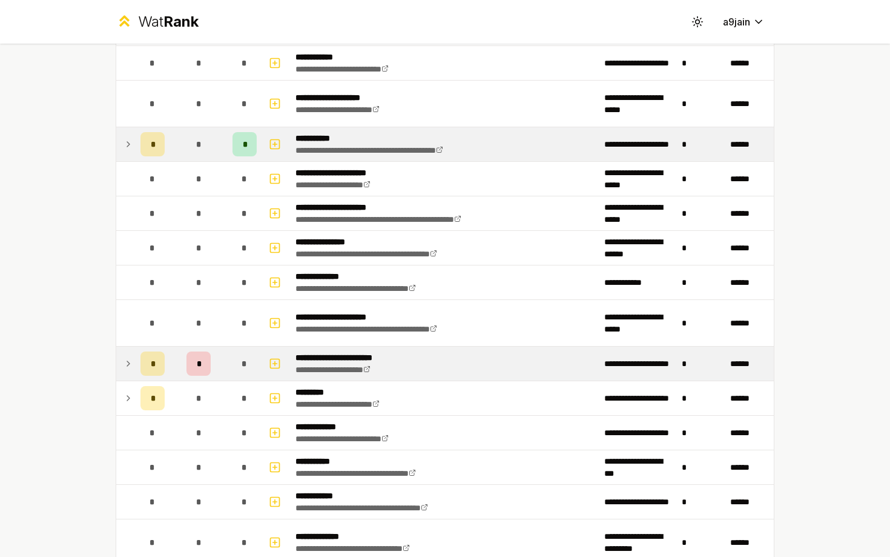
click at [131, 362] on icon at bounding box center [129, 363] width 10 height 15
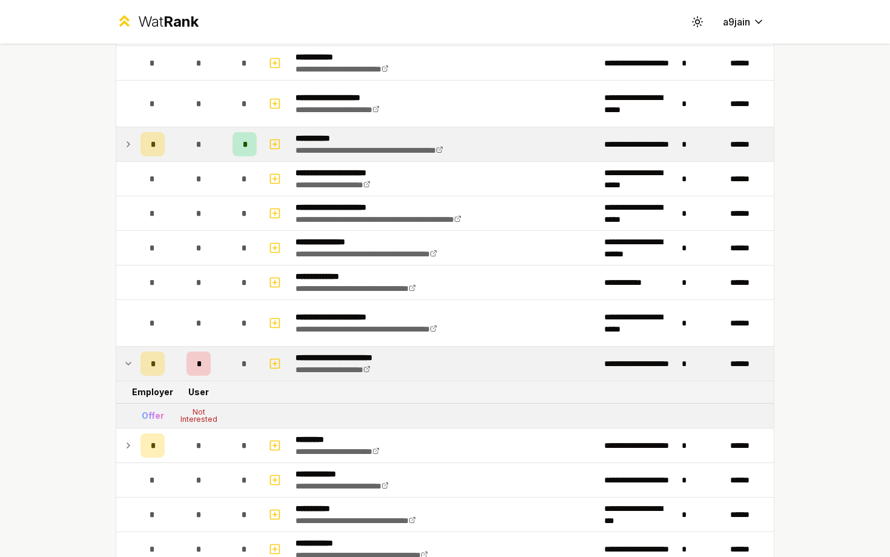
click at [131, 362] on icon at bounding box center [128, 363] width 5 height 2
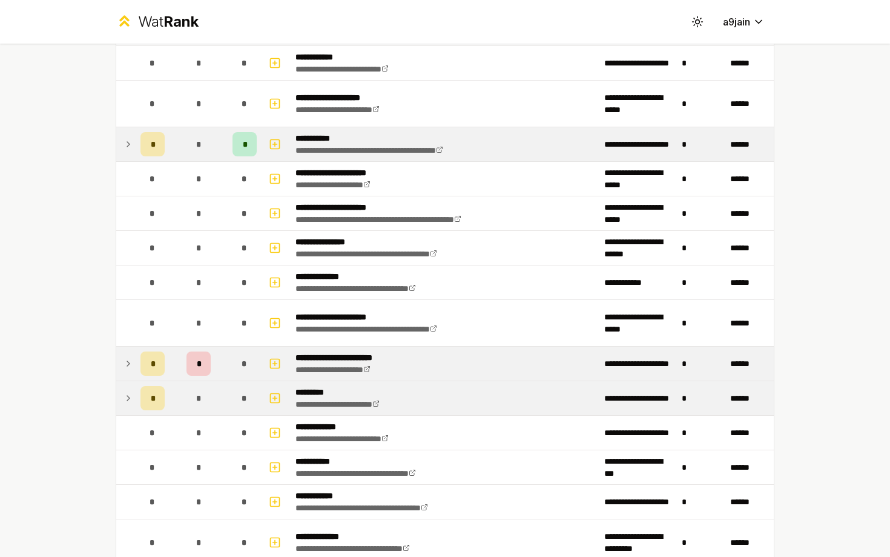
click at [131, 386] on td at bounding box center [125, 398] width 19 height 34
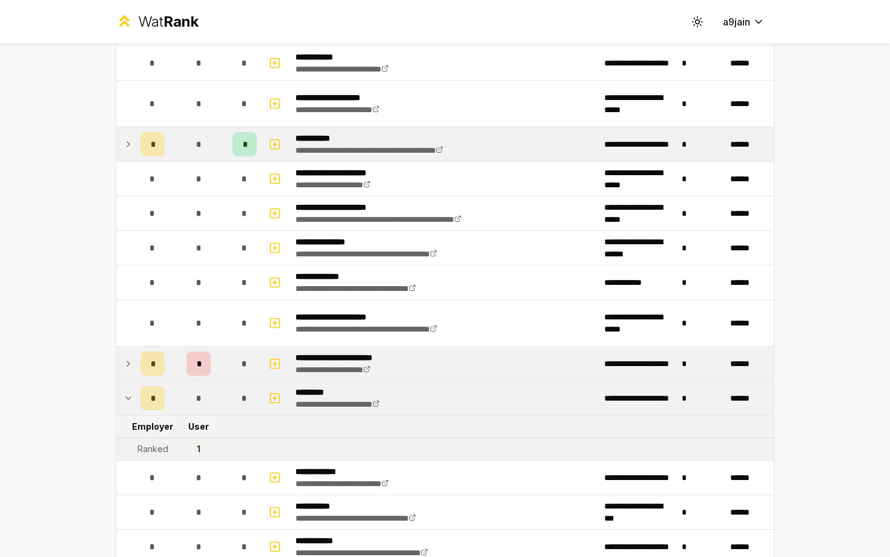
click at [131, 386] on td at bounding box center [125, 398] width 19 height 34
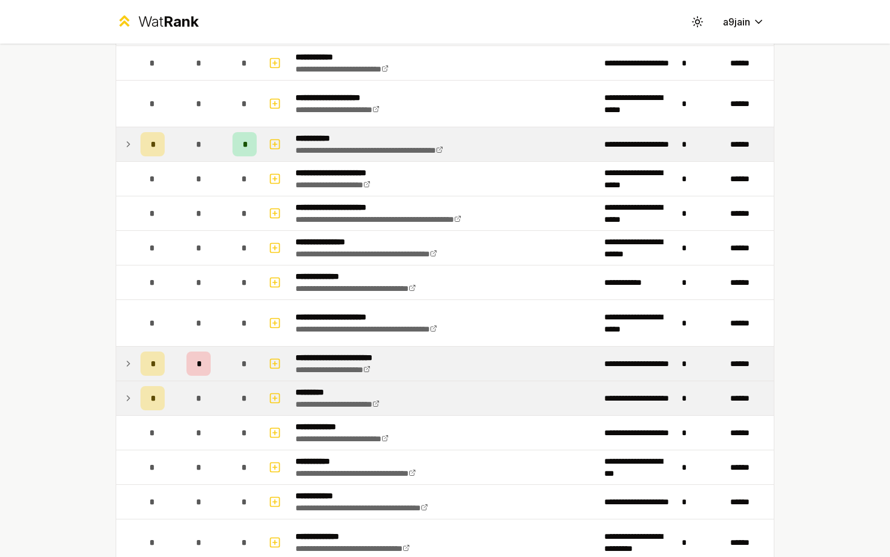
scroll to position [1366, 0]
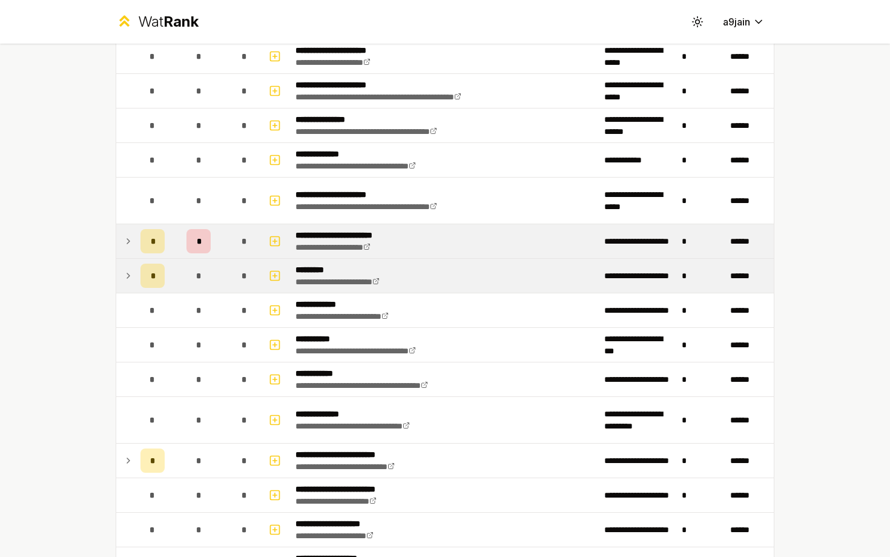
click at [130, 287] on td at bounding box center [125, 276] width 19 height 34
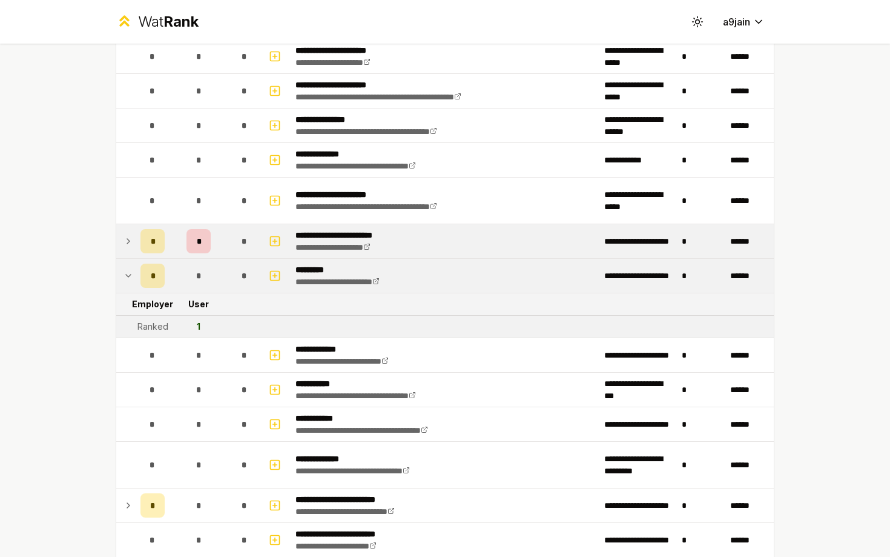
click at [39, 337] on div "**********" at bounding box center [445, 278] width 890 height 557
click at [125, 276] on icon at bounding box center [129, 275] width 10 height 15
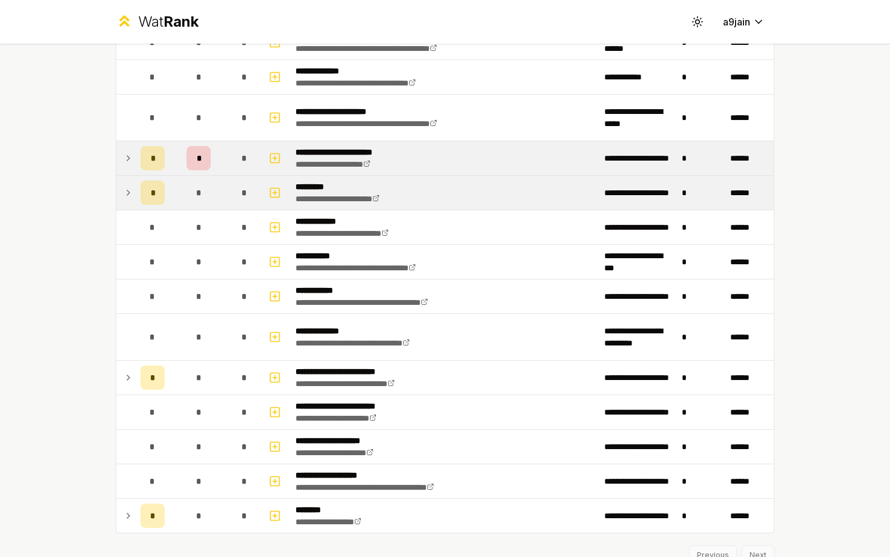
scroll to position [1500, 0]
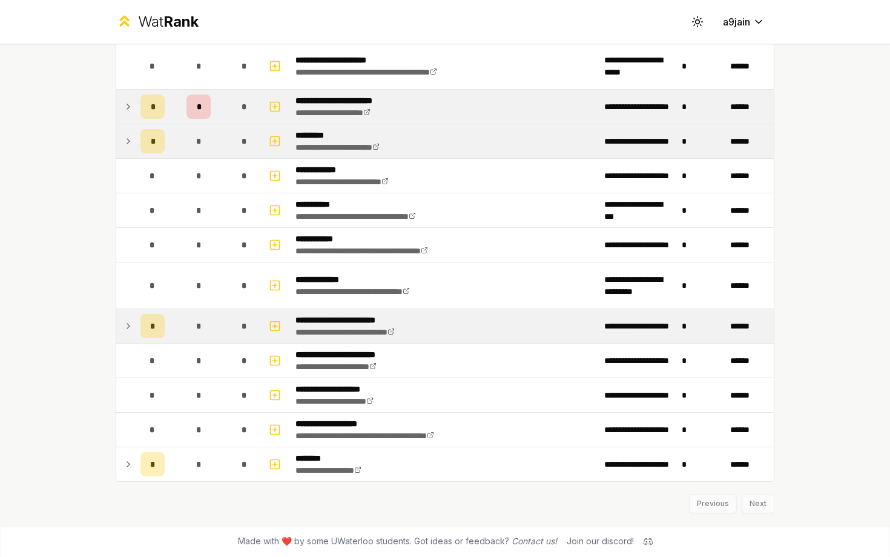
click at [129, 320] on icon at bounding box center [129, 326] width 10 height 15
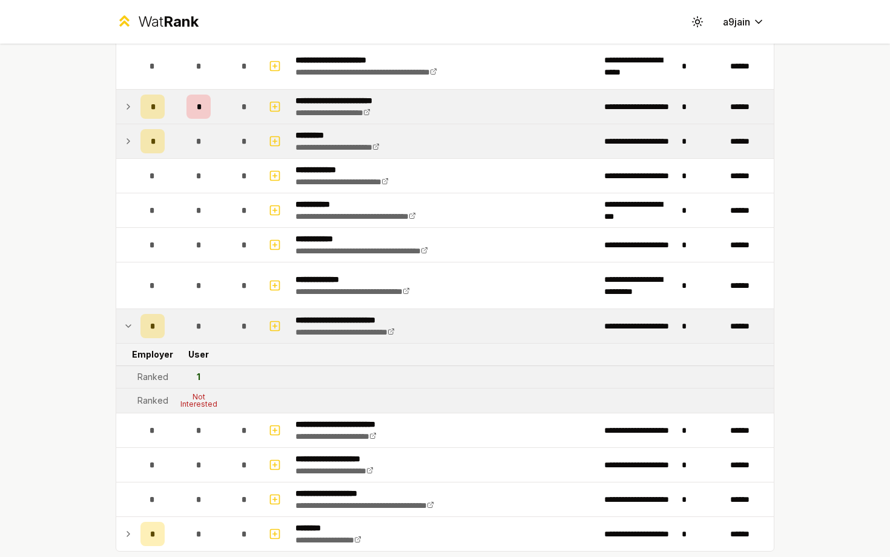
click at [129, 320] on icon at bounding box center [129, 326] width 10 height 15
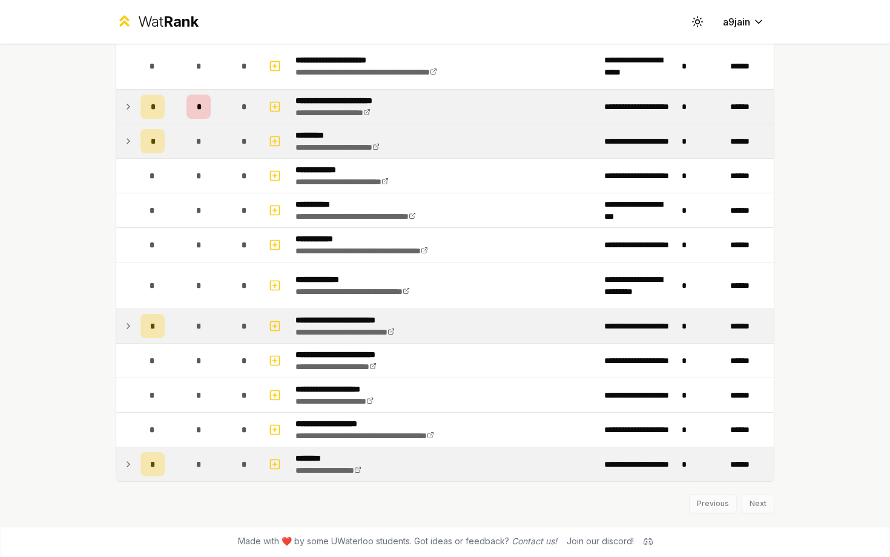
click at [130, 471] on icon at bounding box center [129, 464] width 10 height 15
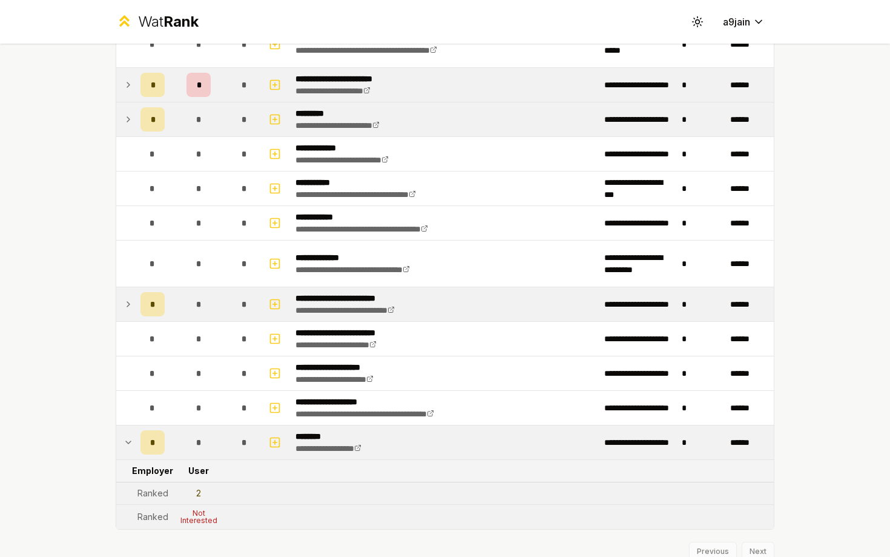
click at [130, 454] on td at bounding box center [125, 442] width 19 height 34
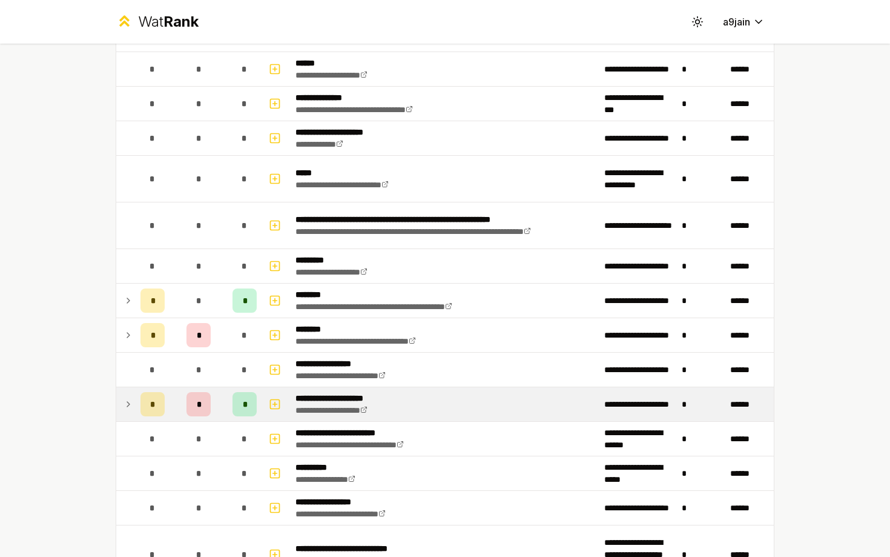
scroll to position [0, 0]
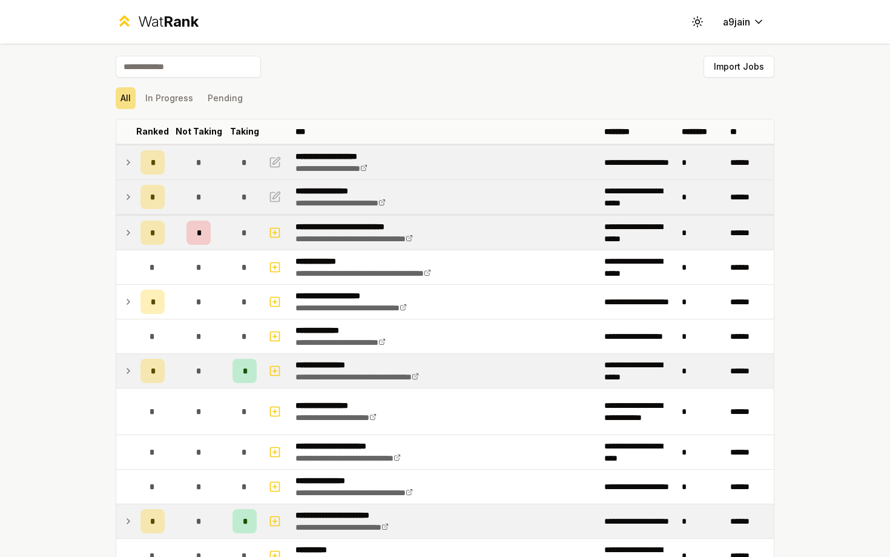
click at [132, 182] on td at bounding box center [125, 197] width 19 height 34
